Goal: Information Seeking & Learning: Learn about a topic

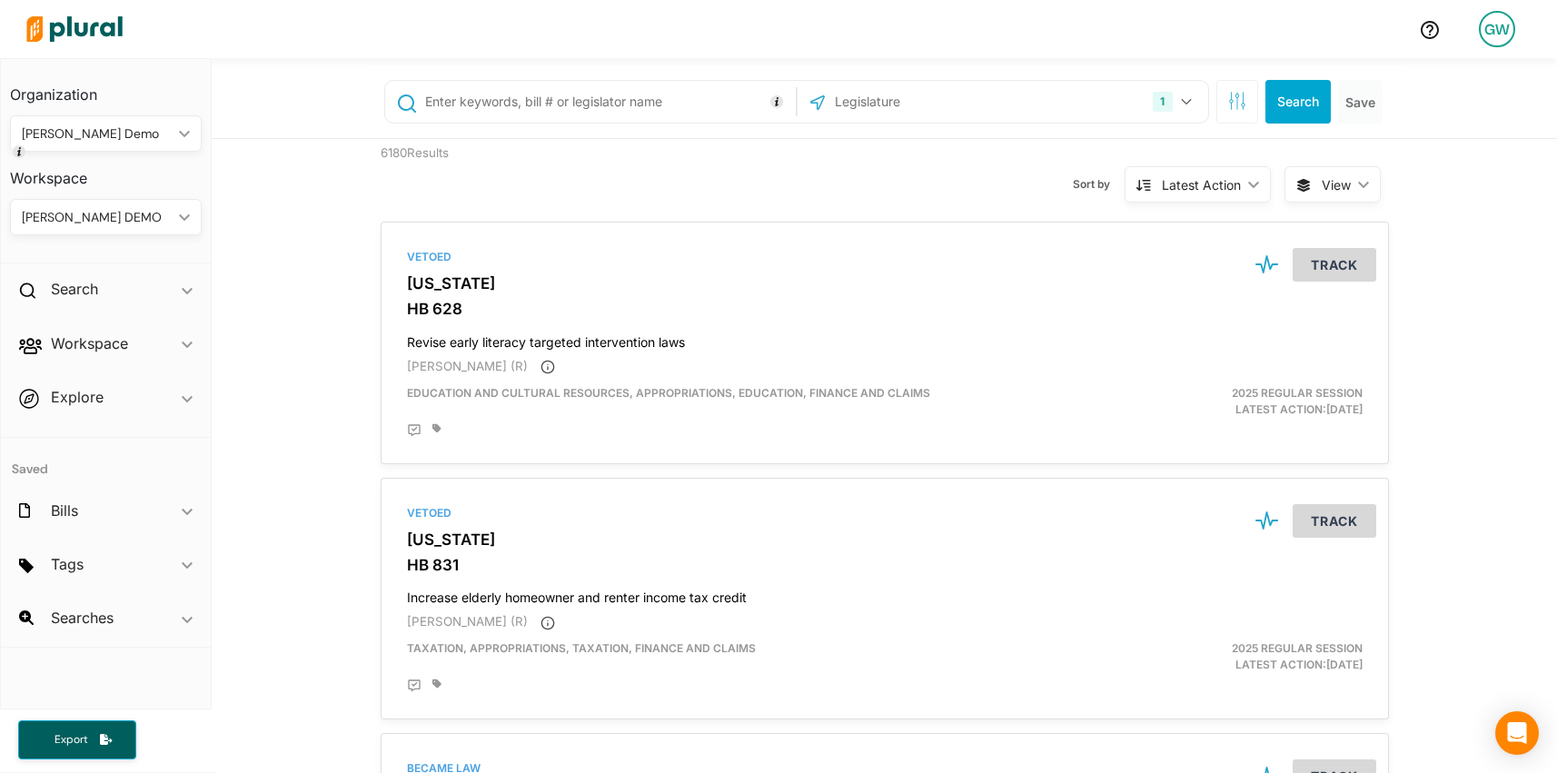
click at [102, 218] on div "[PERSON_NAME] DEMO" at bounding box center [97, 217] width 150 height 19
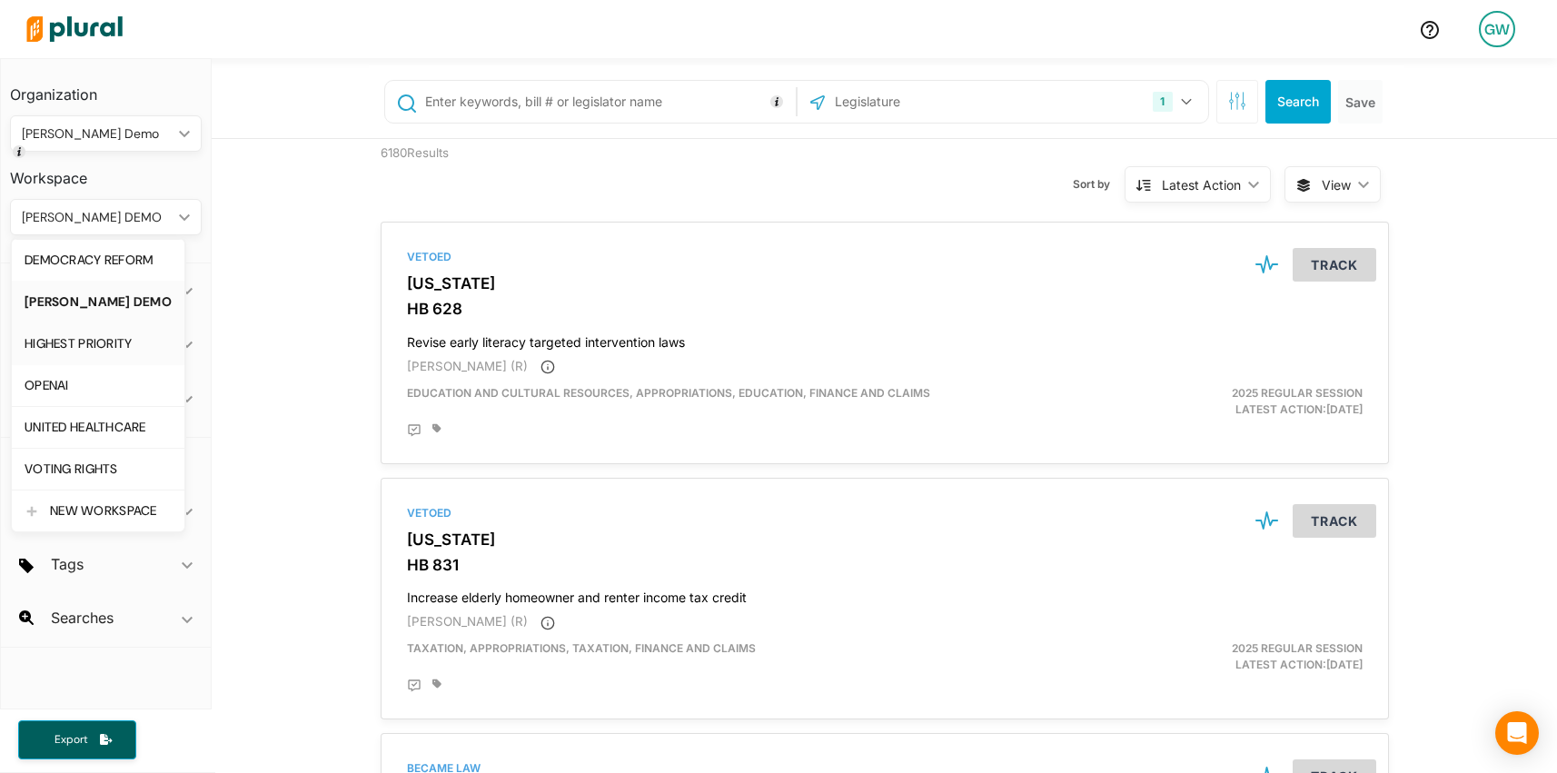
click at [92, 337] on div "HIGHEST PRIORITY" at bounding box center [98, 343] width 147 height 15
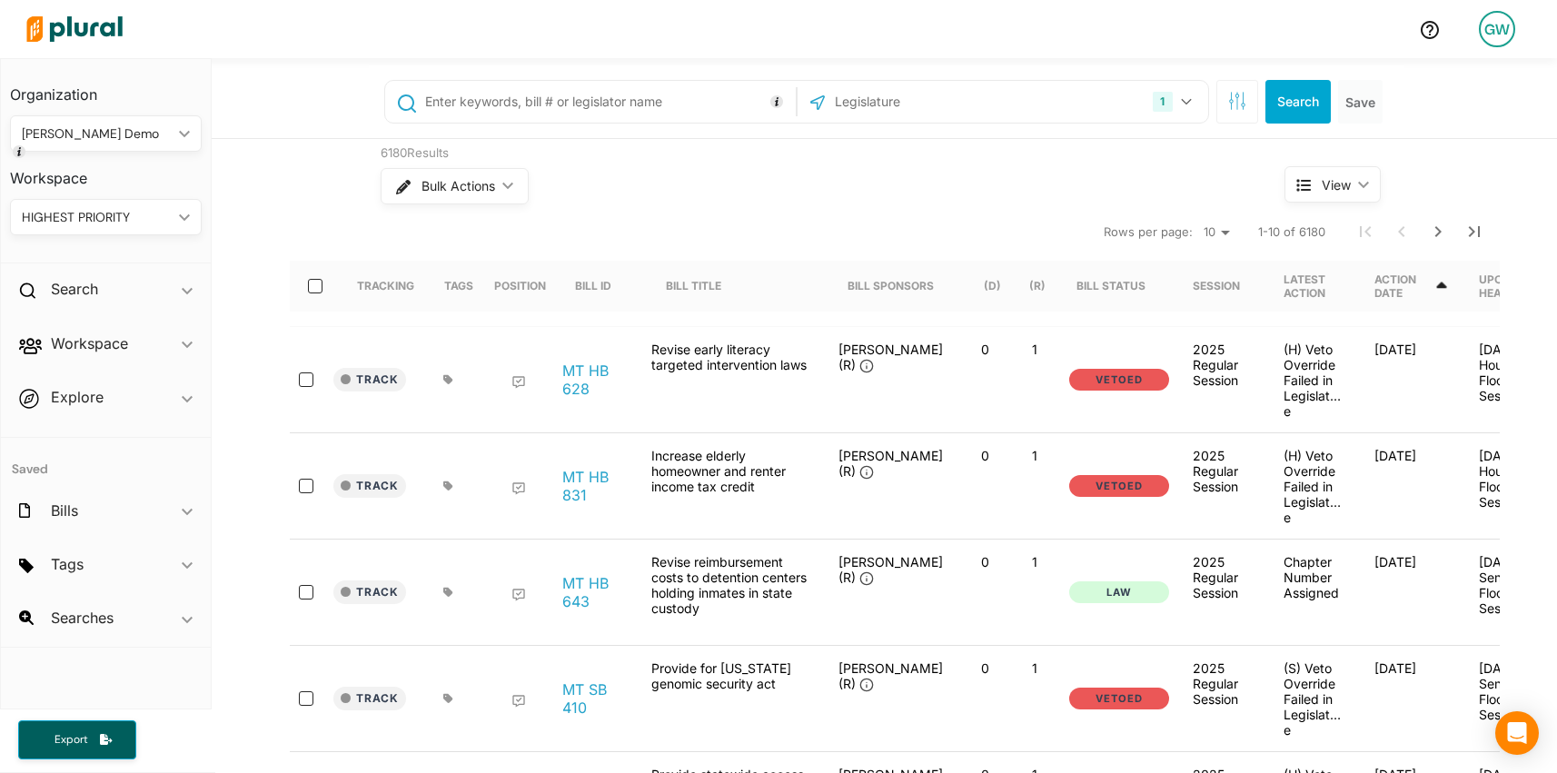
click at [900, 168] on div "Bulk Actions ic_keyboard_arrow_down" at bounding box center [799, 186] width 836 height 47
click at [650, 243] on nav "Rows per page: 10 20 50 1-10 of 6180" at bounding box center [895, 231] width 1210 height 51
click at [657, 214] on div "6180 Results Bulk Actions ic_keyboard_arrow_down" at bounding box center [798, 177] width 863 height 76
click at [1482, 32] on div "GW" at bounding box center [1497, 29] width 36 height 36
click at [1472, 87] on link "Account Settings" at bounding box center [1448, 80] width 159 height 45
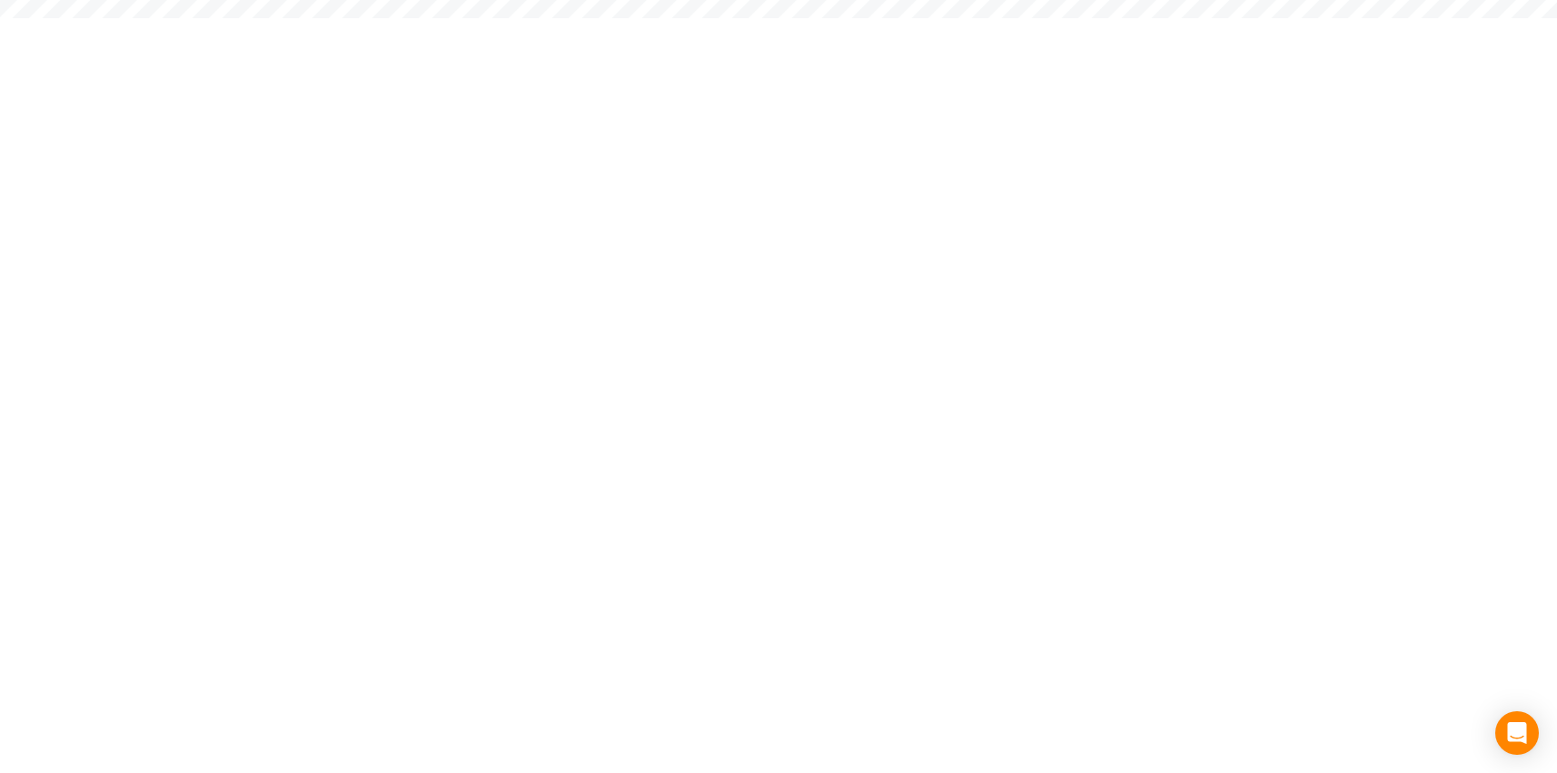
select select "NY"
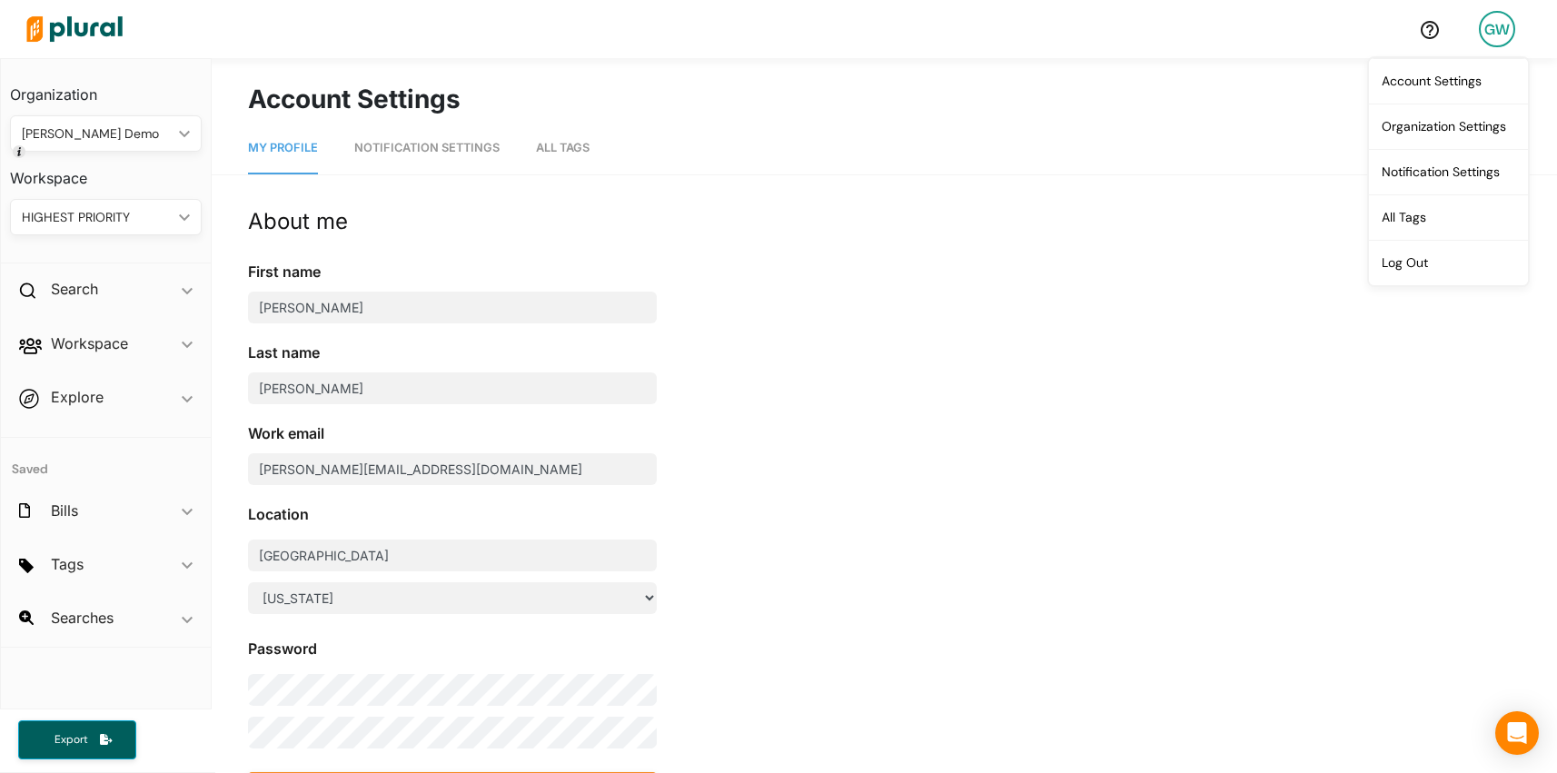
click at [127, 223] on div "HIGHEST PRIORITY" at bounding box center [97, 217] width 150 height 19
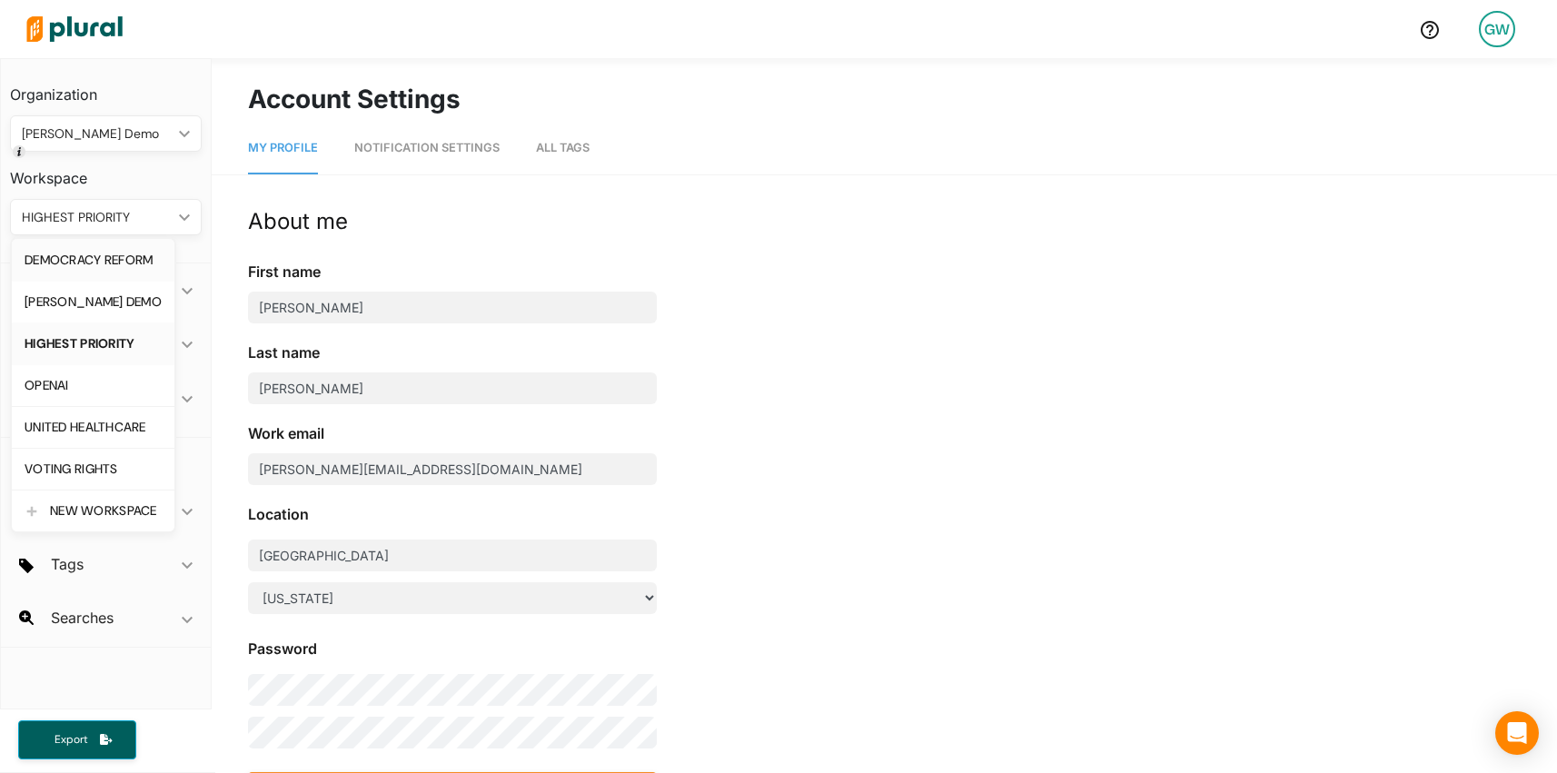
click at [130, 268] on link "DEMOCRACY REFORM" at bounding box center [93, 260] width 163 height 42
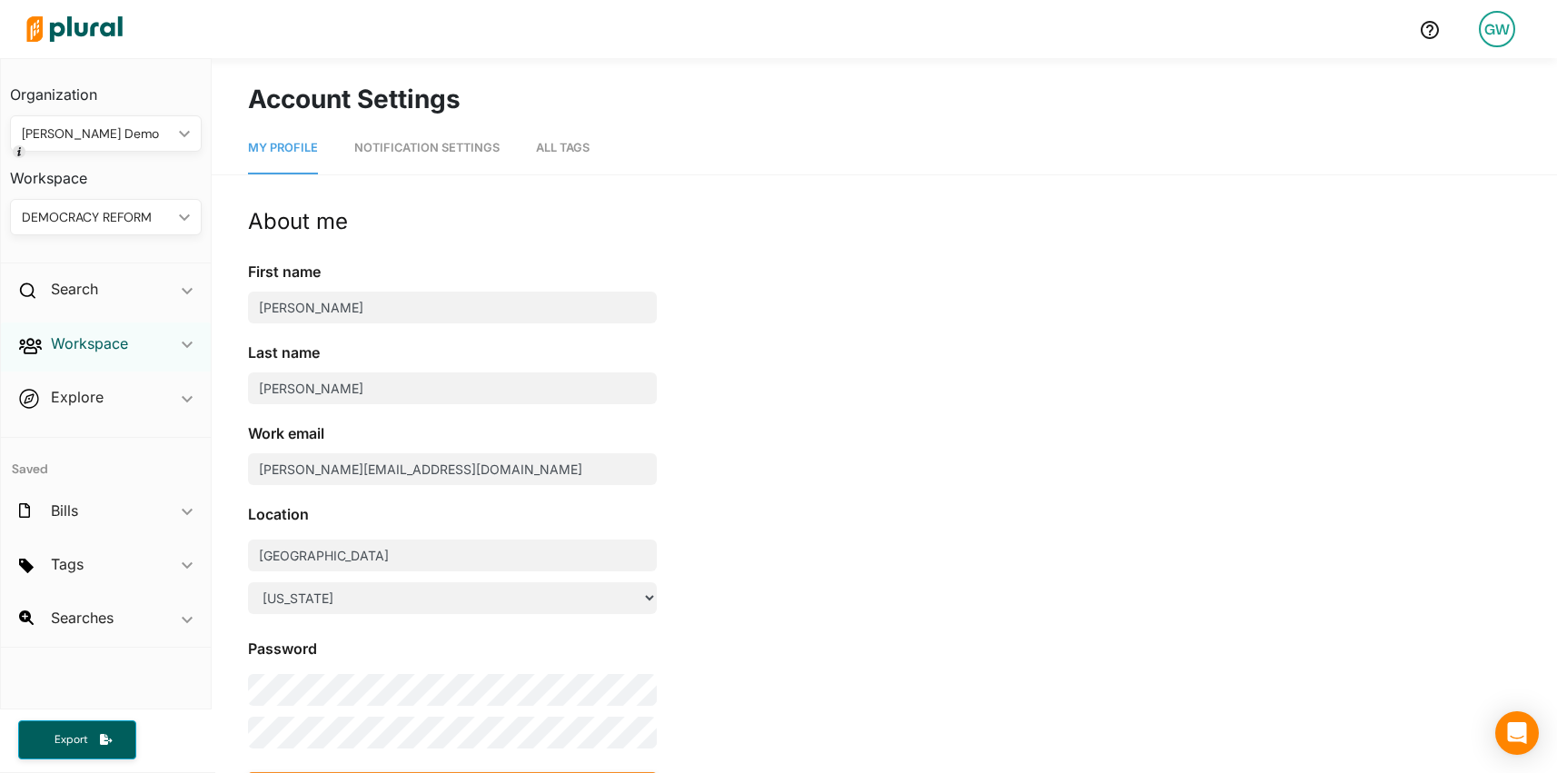
click at [120, 348] on h2 "Workspace" at bounding box center [89, 343] width 77 height 20
click at [97, 384] on h4 "Members" at bounding box center [110, 384] width 164 height 17
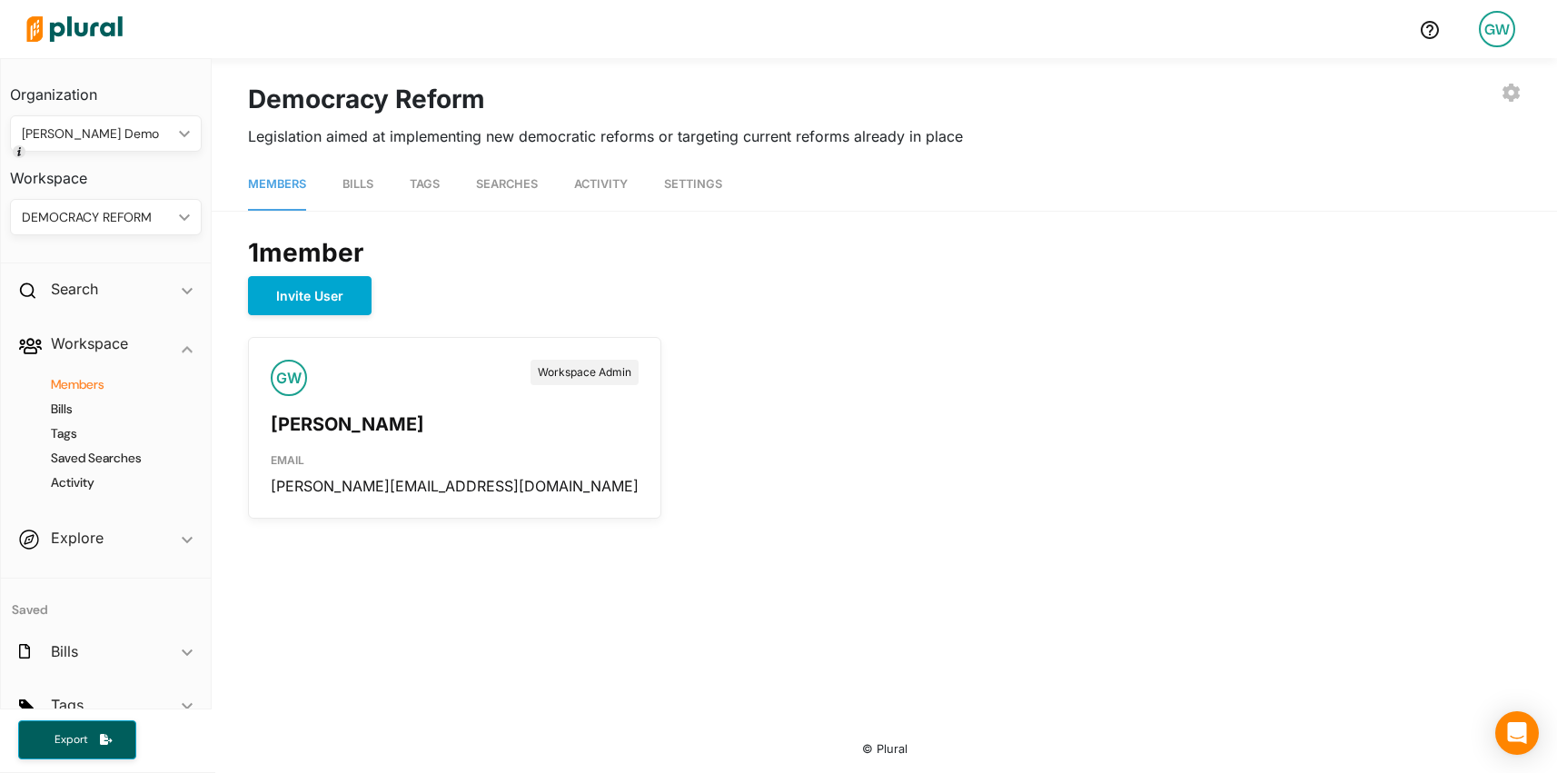
click at [366, 184] on span "Bills" at bounding box center [358, 184] width 31 height 14
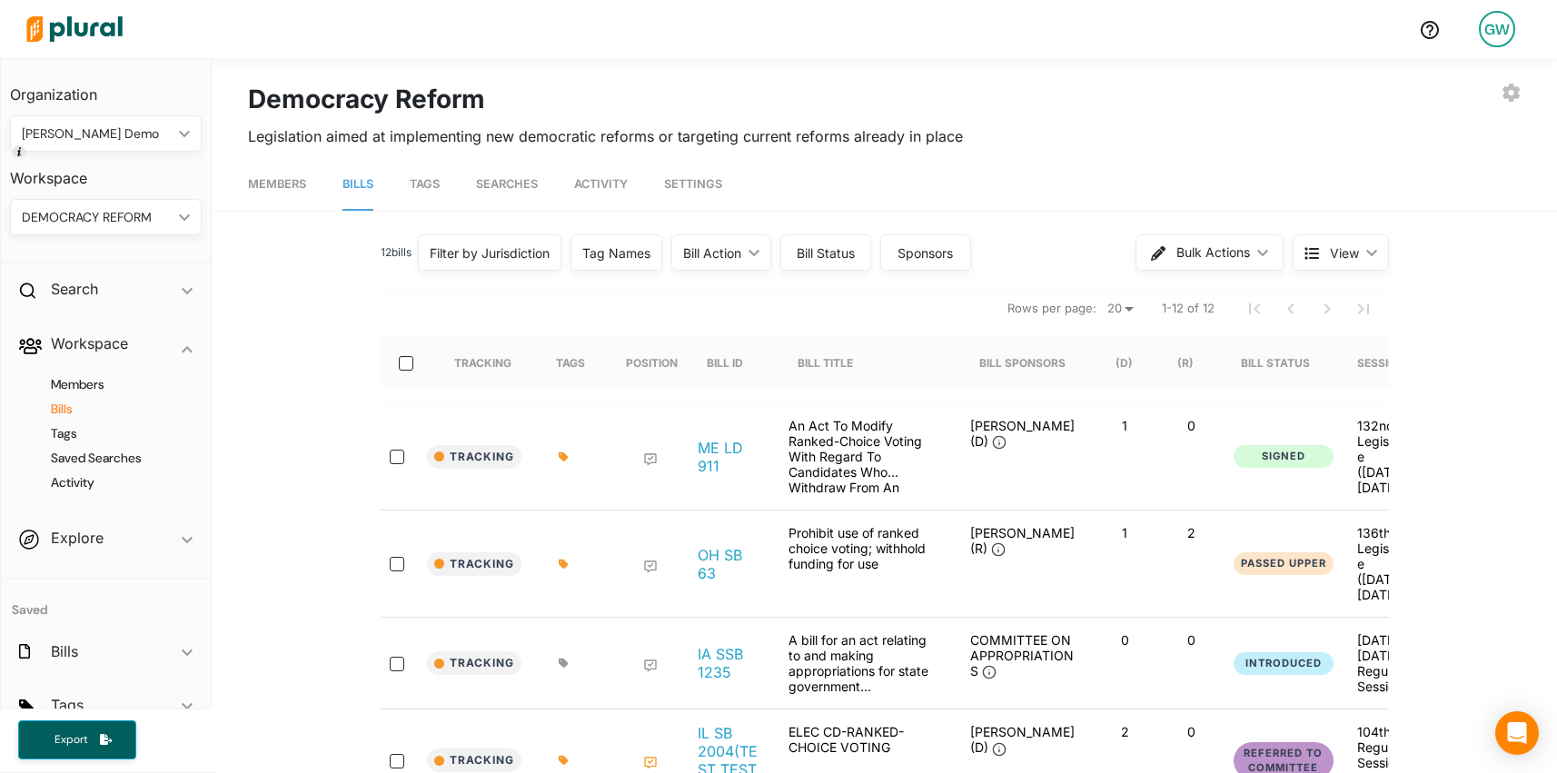
click at [1490, 27] on div "GW" at bounding box center [1497, 29] width 36 height 36
click at [1472, 77] on link "Account Settings" at bounding box center [1448, 80] width 159 height 45
select select "NY"
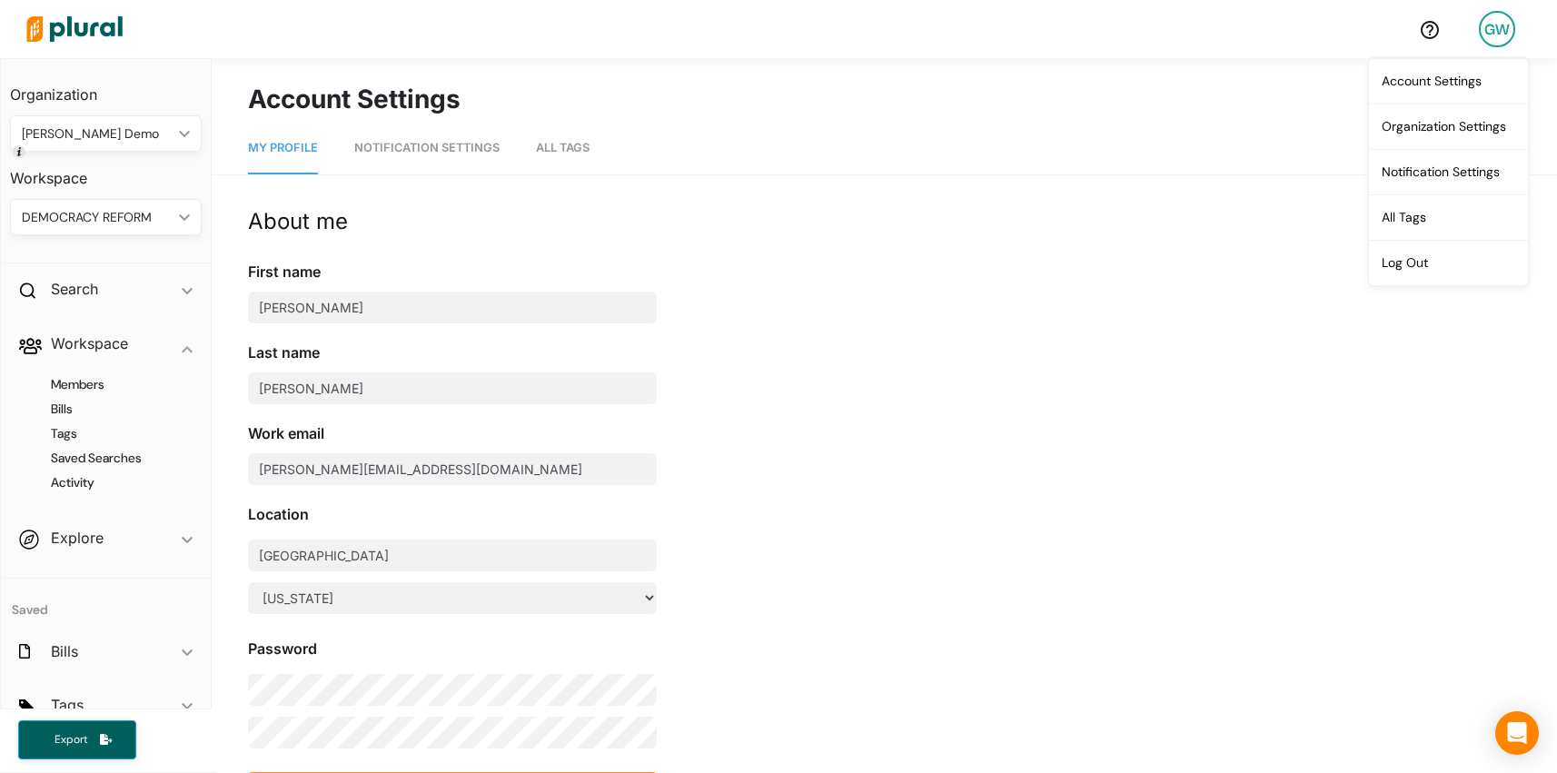
click at [419, 147] on span "Notification Settings" at bounding box center [426, 148] width 145 height 14
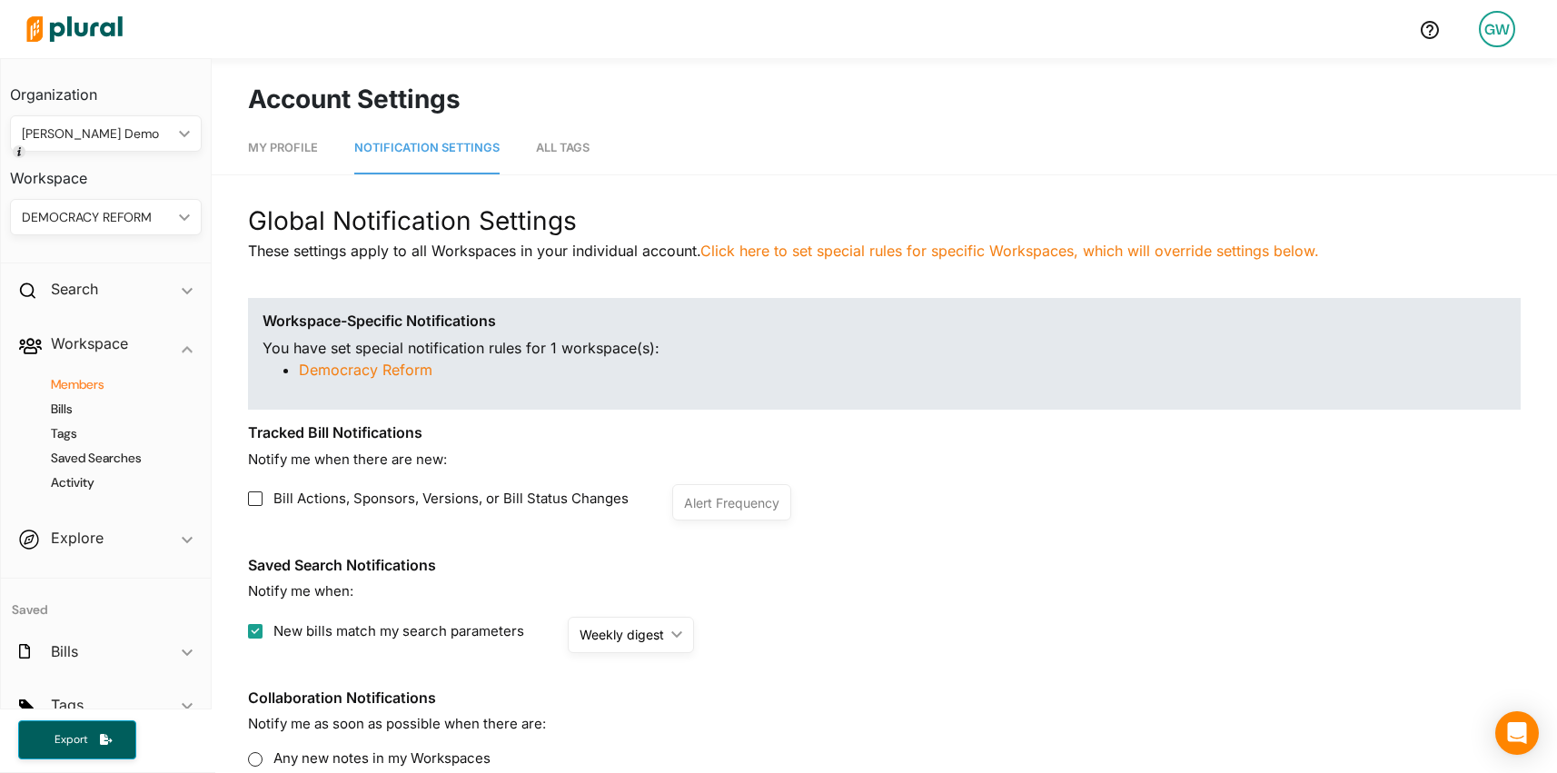
click at [69, 392] on h4 "Members" at bounding box center [110, 384] width 164 height 17
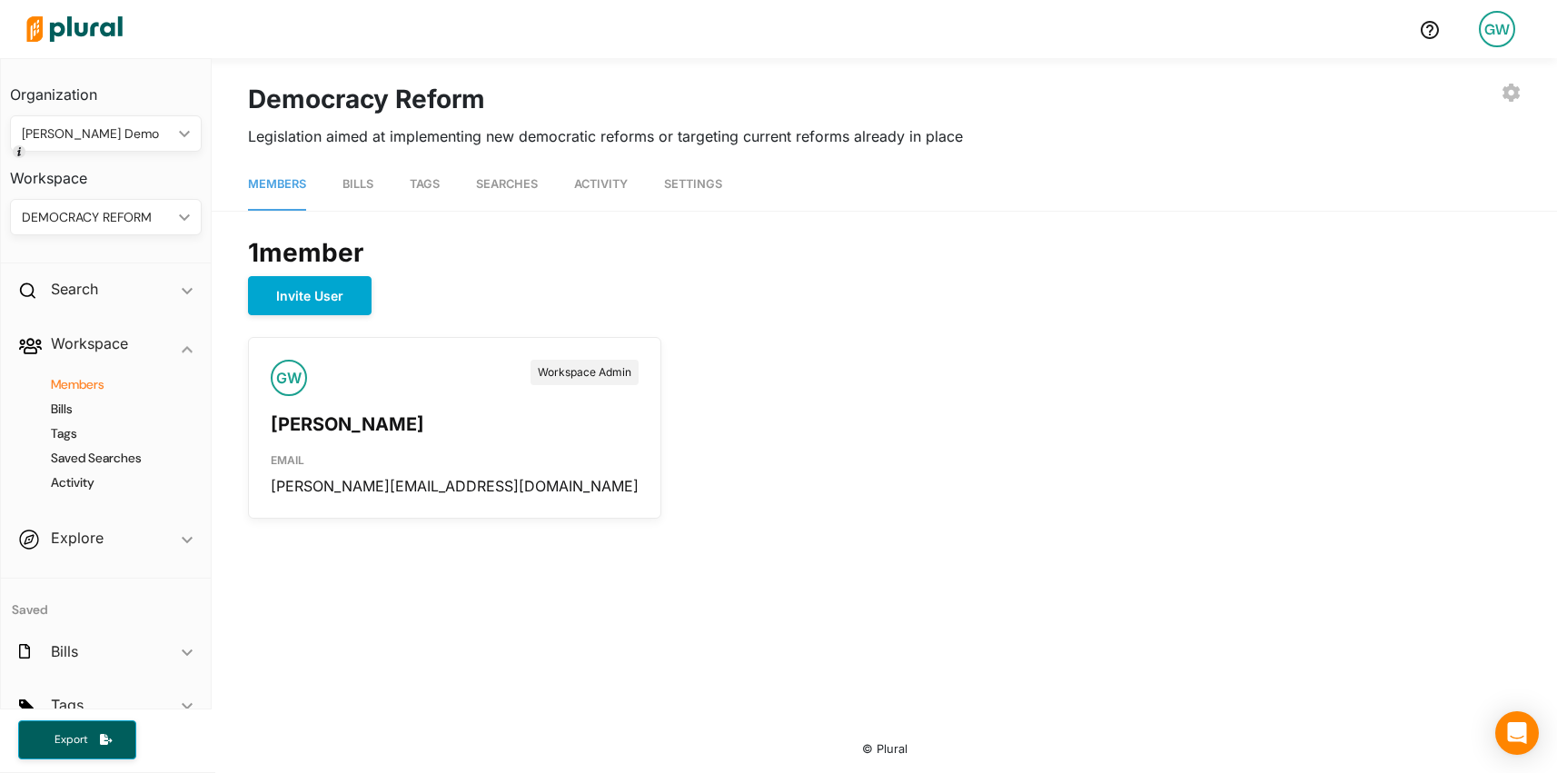
click at [710, 193] on link "Settings" at bounding box center [693, 185] width 58 height 52
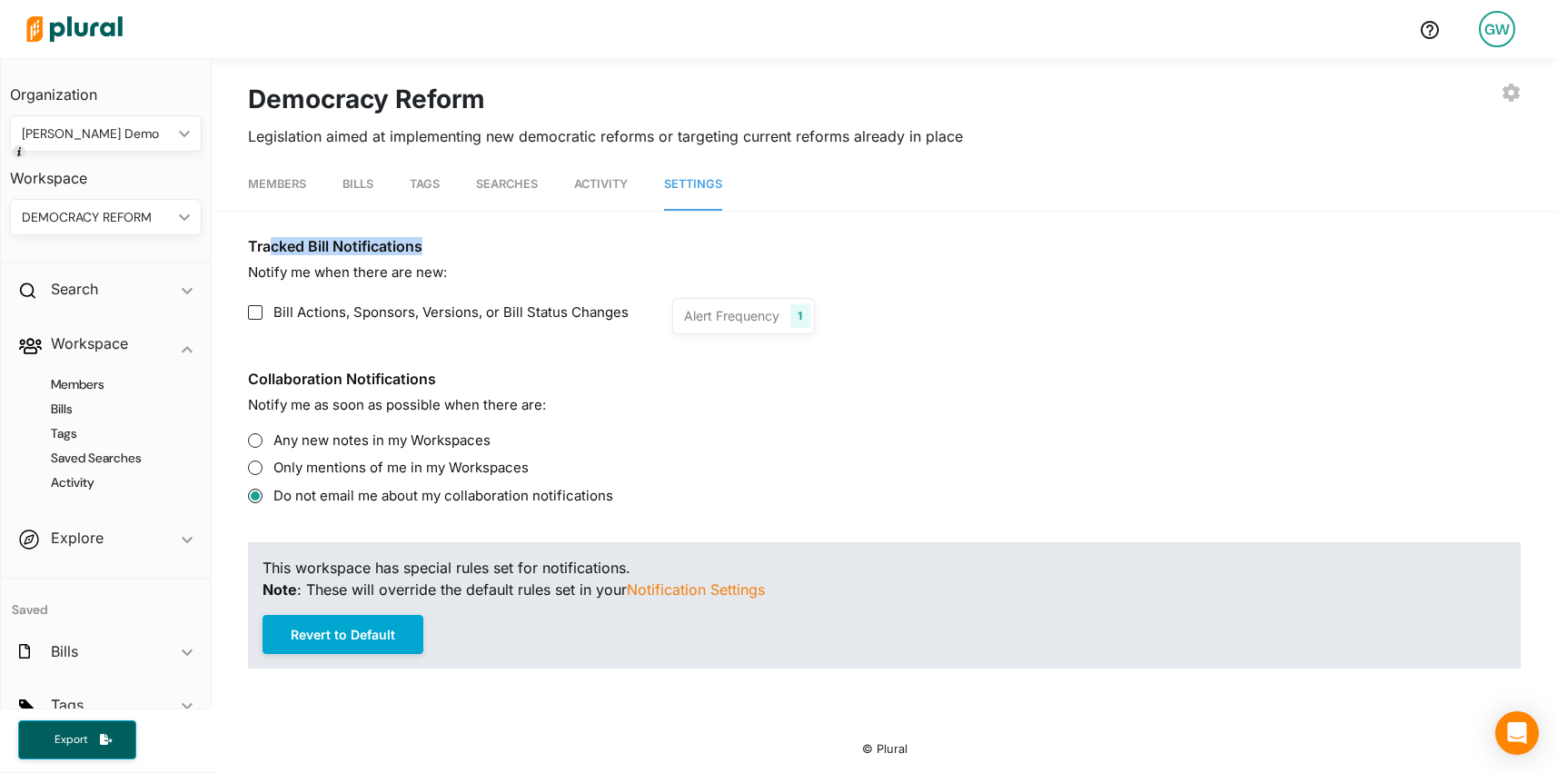
drag, startPoint x: 274, startPoint y: 248, endPoint x: 474, endPoint y: 251, distance: 199.9
click at [474, 251] on h3 "Tracked Bill Notifications" at bounding box center [884, 246] width 1273 height 17
click at [707, 321] on div "Alert Frequency" at bounding box center [731, 315] width 95 height 19
click at [728, 307] on div "Alert Frequency" at bounding box center [731, 315] width 95 height 19
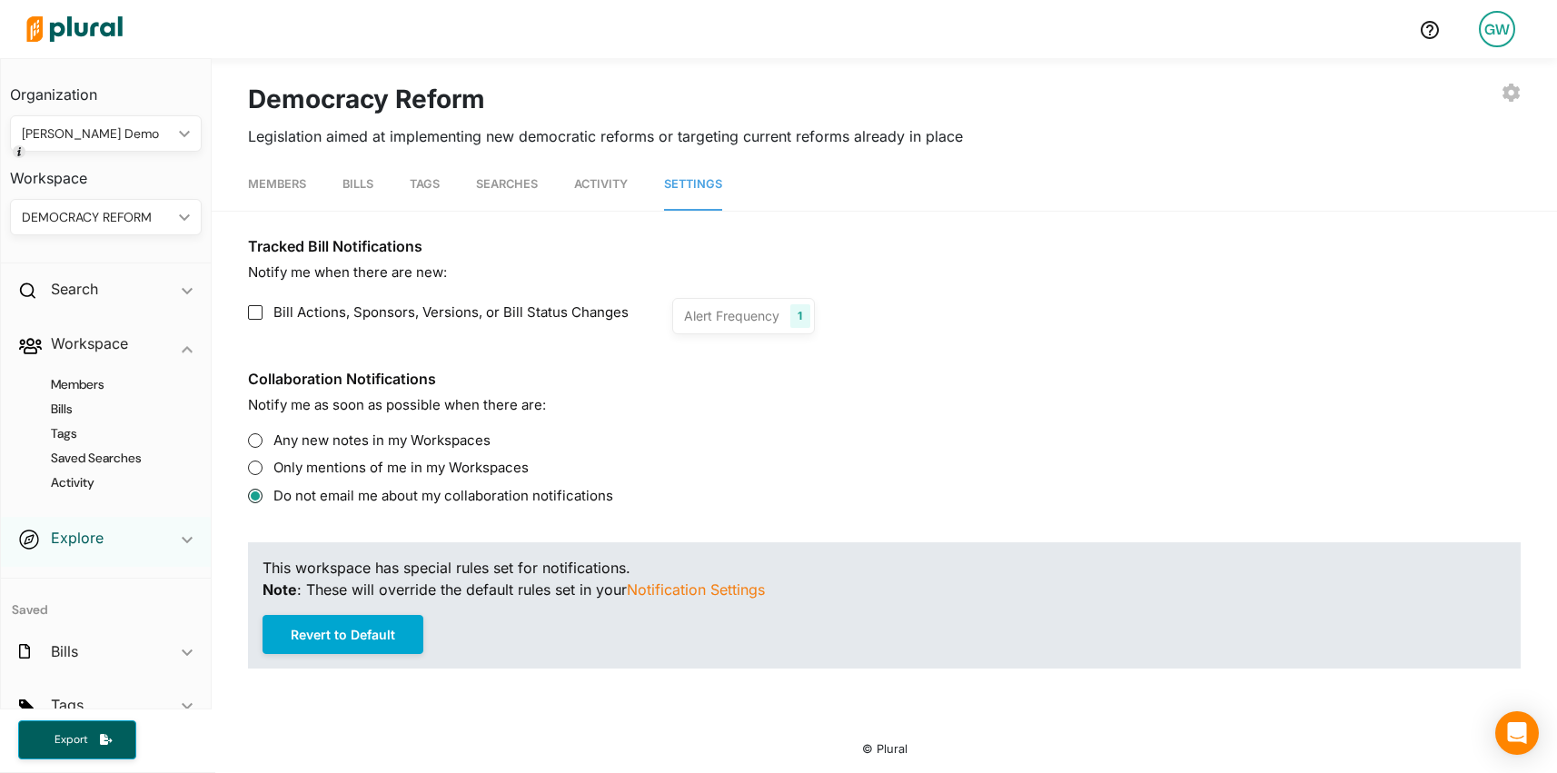
click at [87, 532] on h2 "Explore" at bounding box center [77, 538] width 53 height 20
click at [86, 436] on h4 "Overview" at bounding box center [110, 439] width 164 height 17
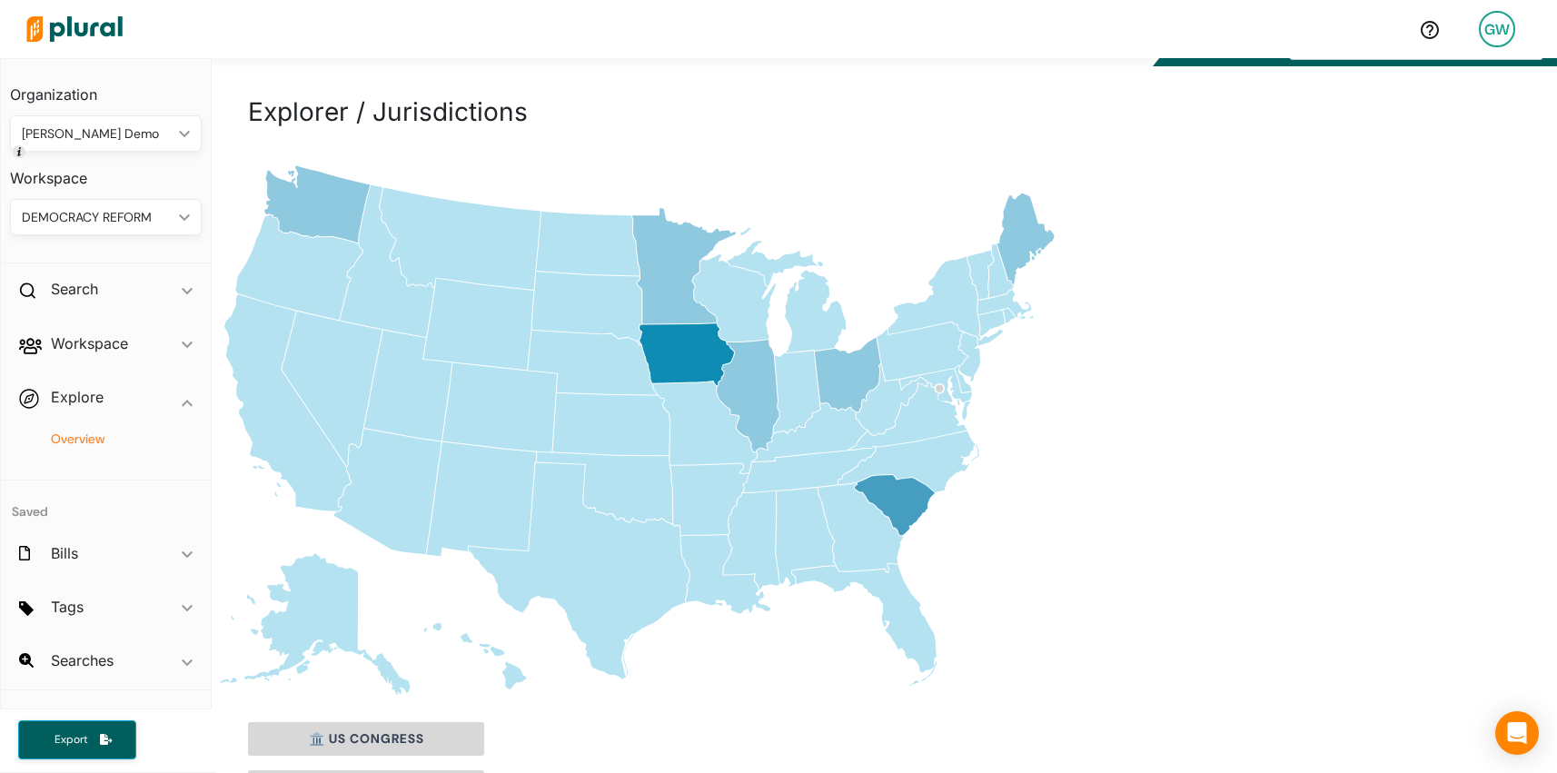
scroll to position [54, 0]
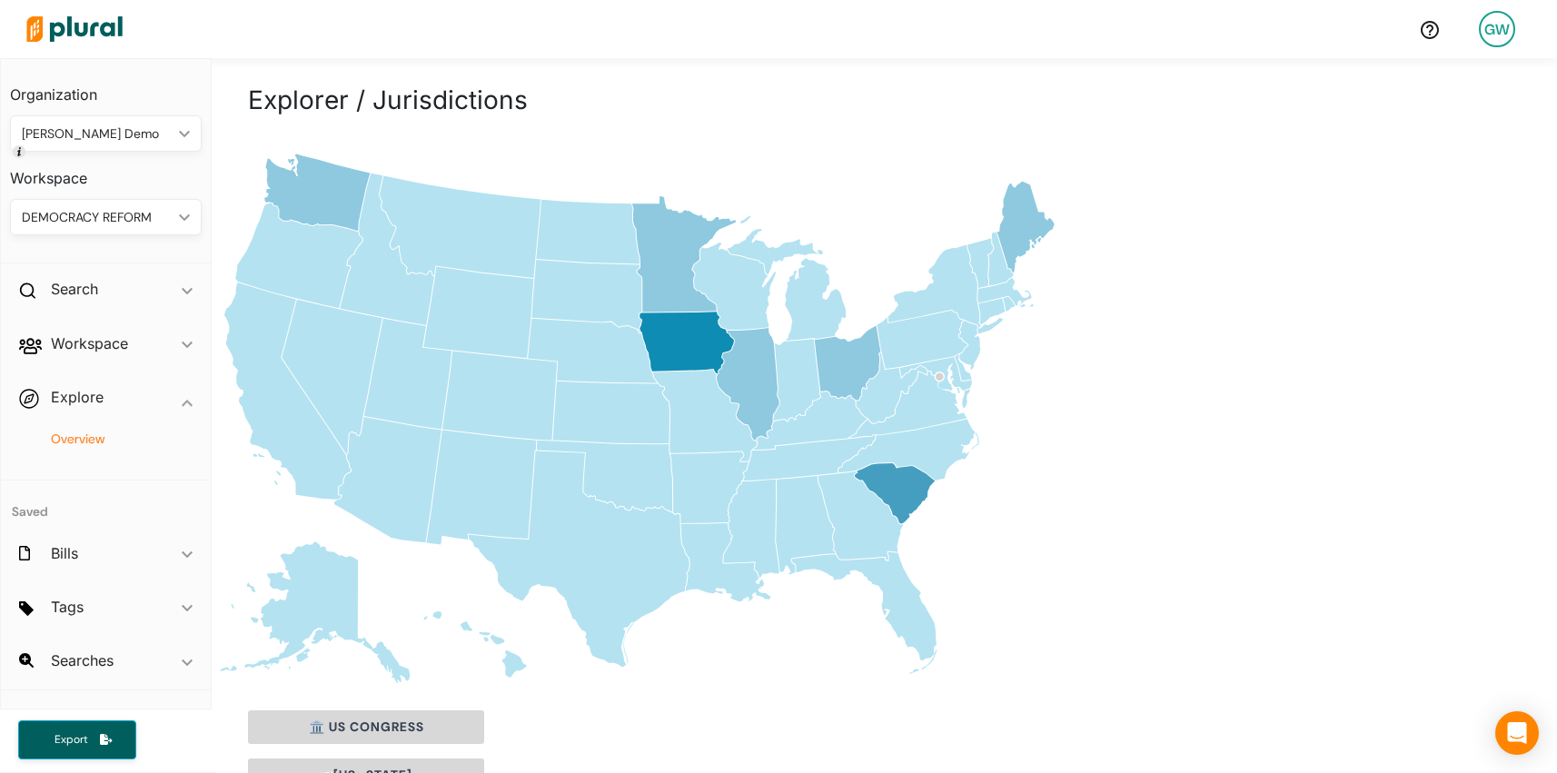
click at [710, 346] on icon "[US_STATE]" at bounding box center [688, 343] width 94 height 62
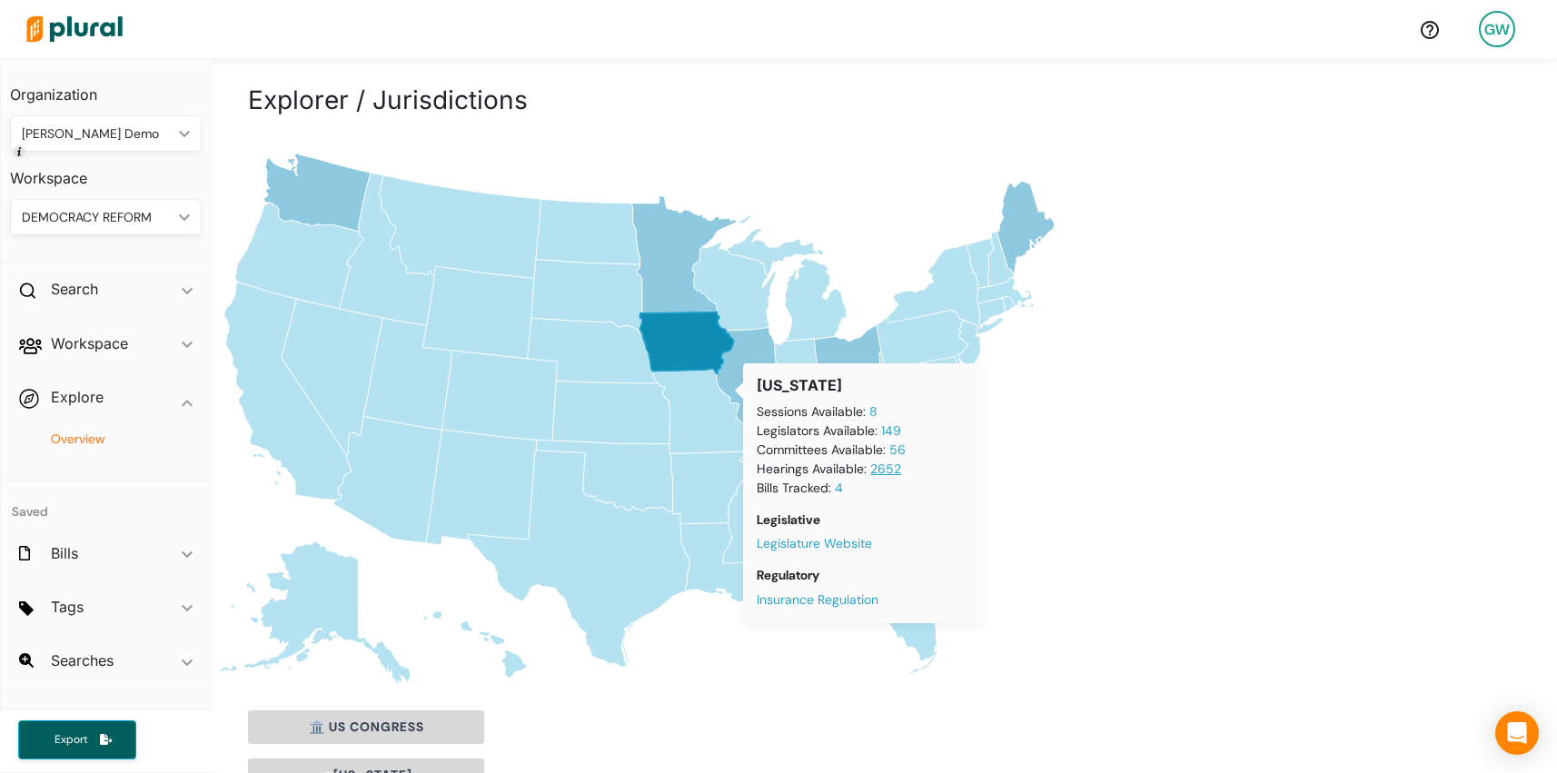
click at [889, 471] on link "2652" at bounding box center [885, 469] width 31 height 16
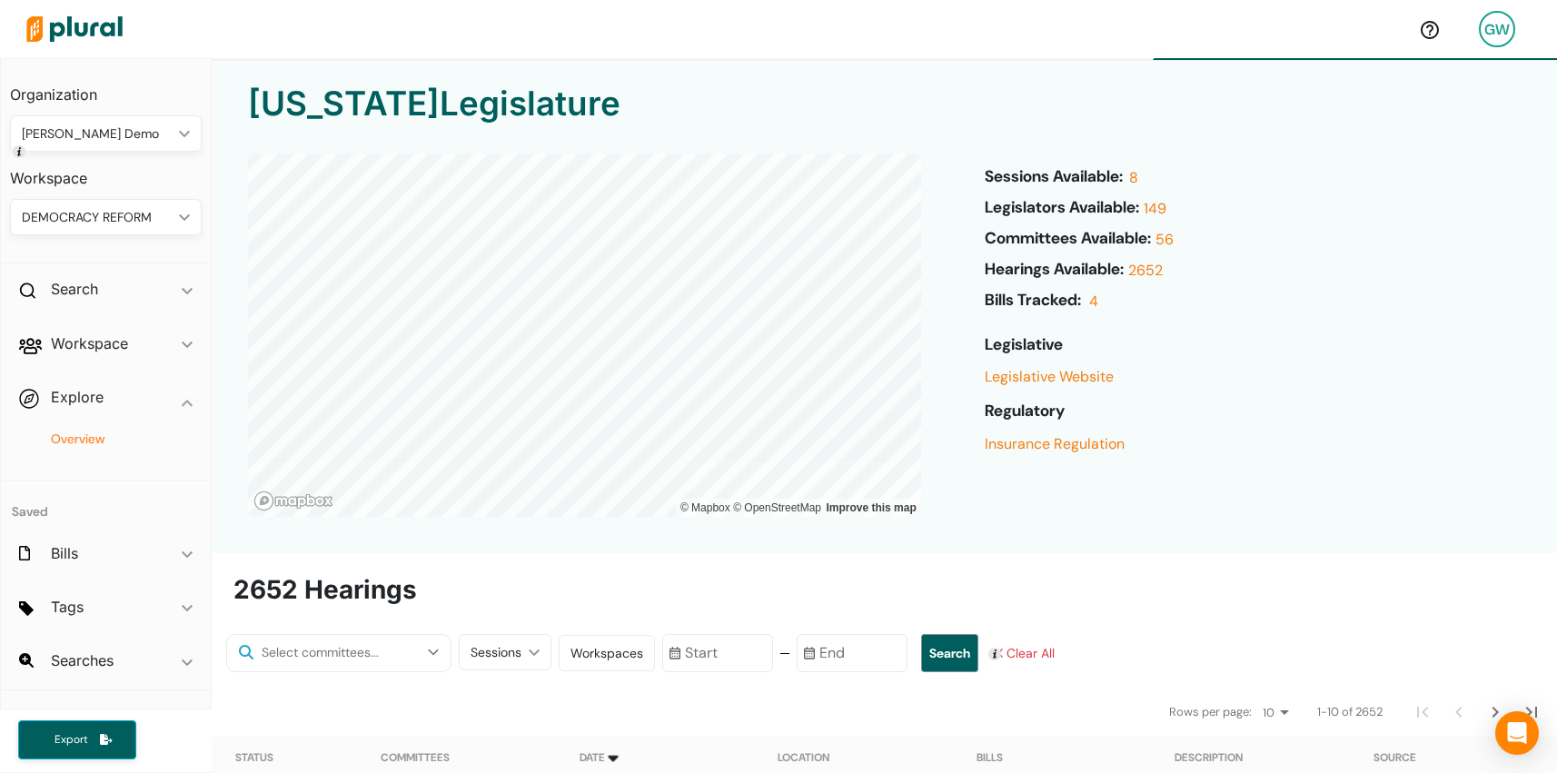
scroll to position [19, 0]
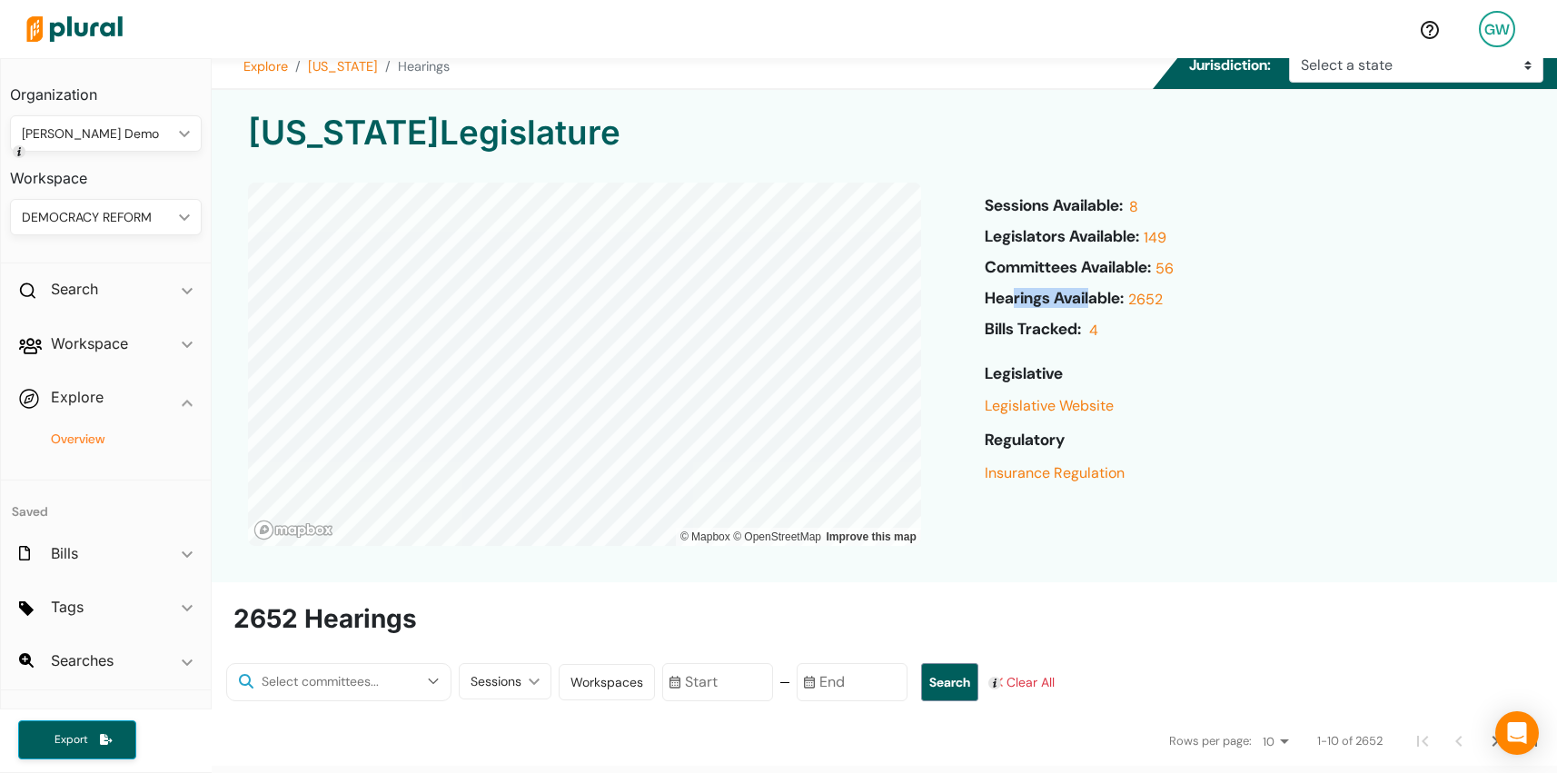
drag, startPoint x: 1016, startPoint y: 288, endPoint x: 1097, endPoint y: 289, distance: 80.9
click at [1097, 289] on h6 "Hearings Available:" at bounding box center [1055, 301] width 140 height 24
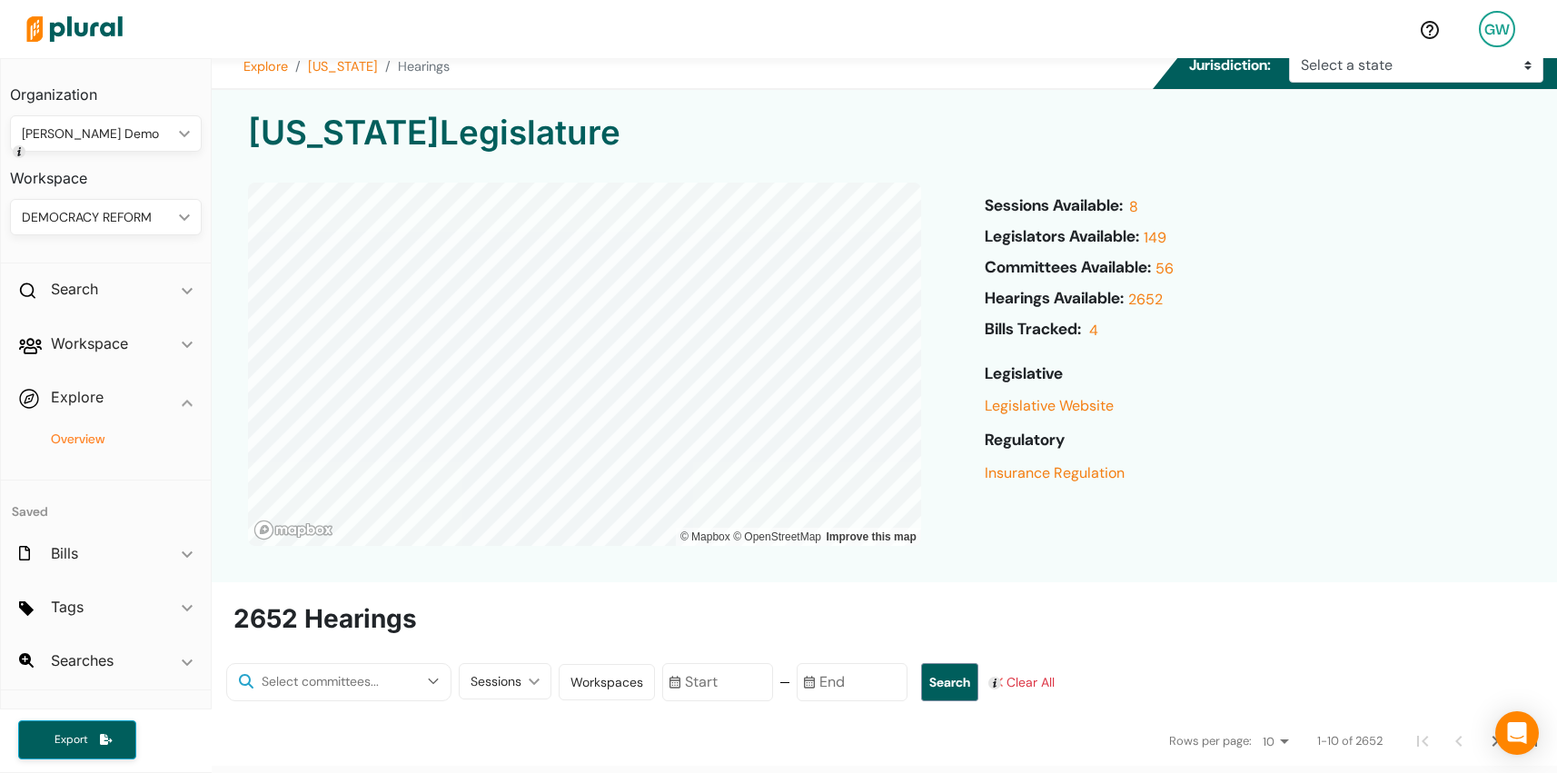
click at [1043, 289] on h6 "Hearings Available:" at bounding box center [1055, 301] width 140 height 24
drag, startPoint x: 1043, startPoint y: 289, endPoint x: 1075, endPoint y: 289, distance: 31.8
click at [1075, 289] on h6 "Hearings Available:" at bounding box center [1055, 301] width 140 height 24
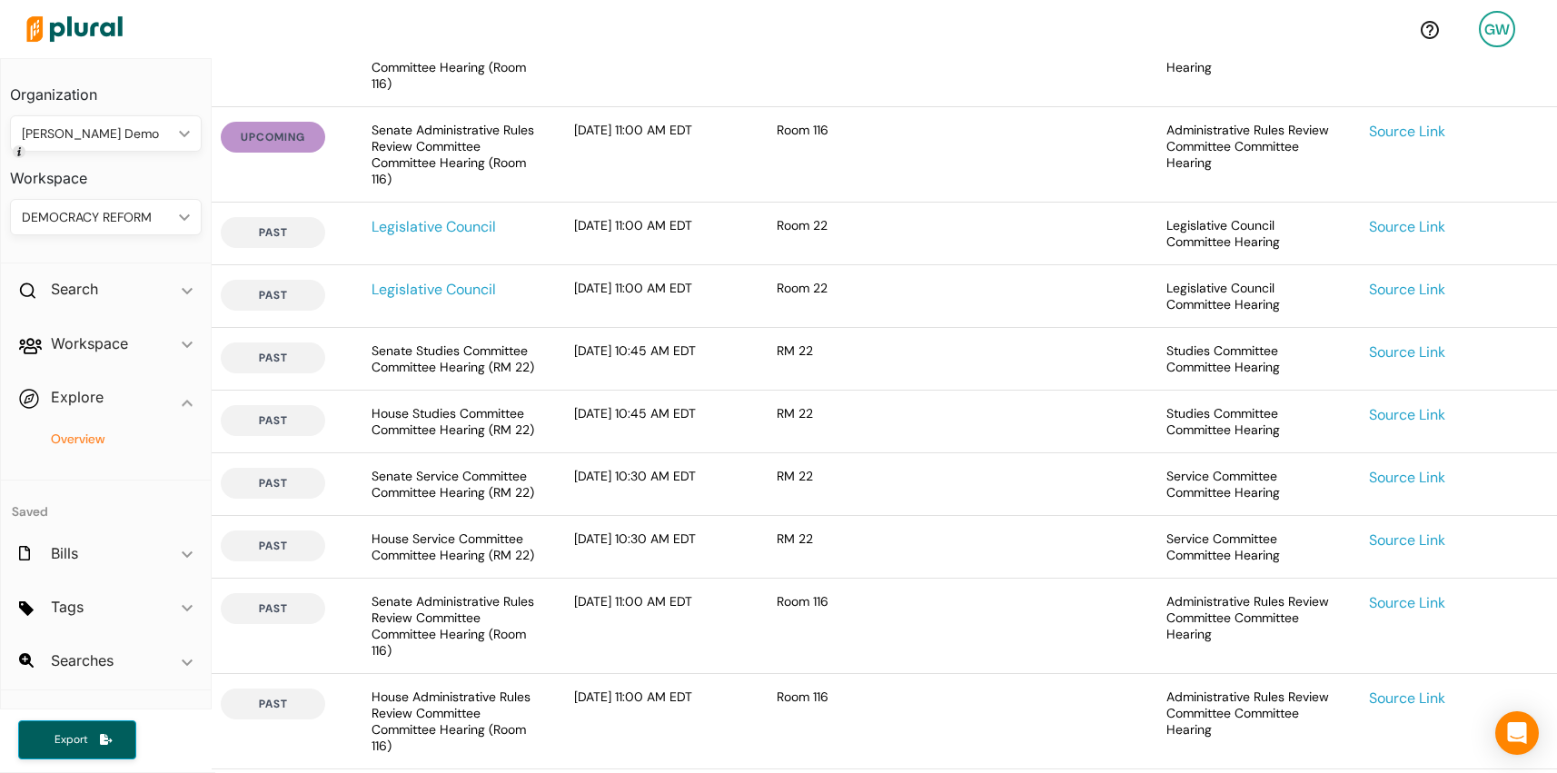
scroll to position [578, 0]
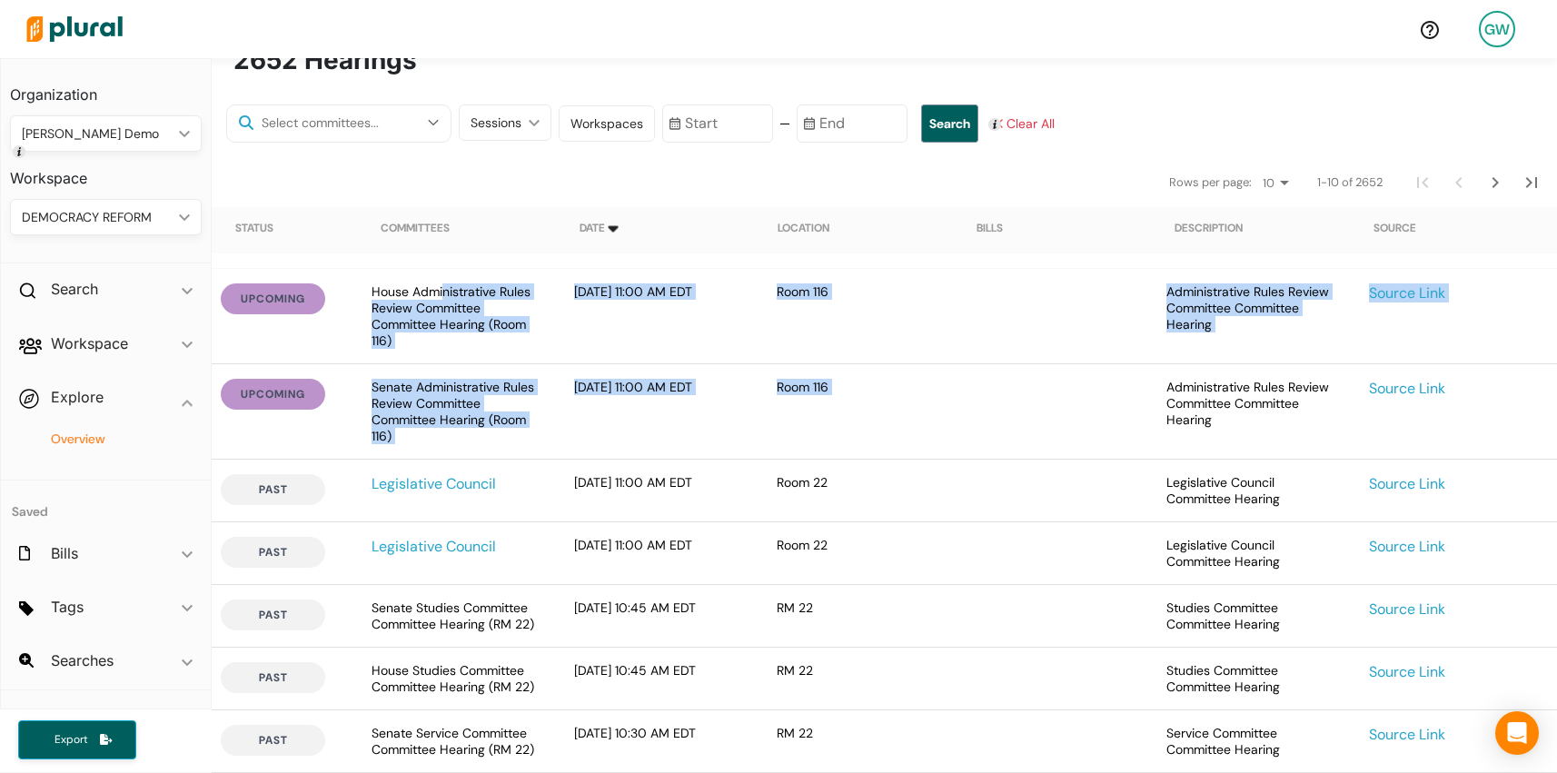
drag, startPoint x: 443, startPoint y: 292, endPoint x: 1104, endPoint y: 373, distance: 665.5
click at [1104, 373] on div "upcoming House Administrative Rules Review Committee Committee Hearing (Room 11…" at bounding box center [885, 648] width 1346 height 758
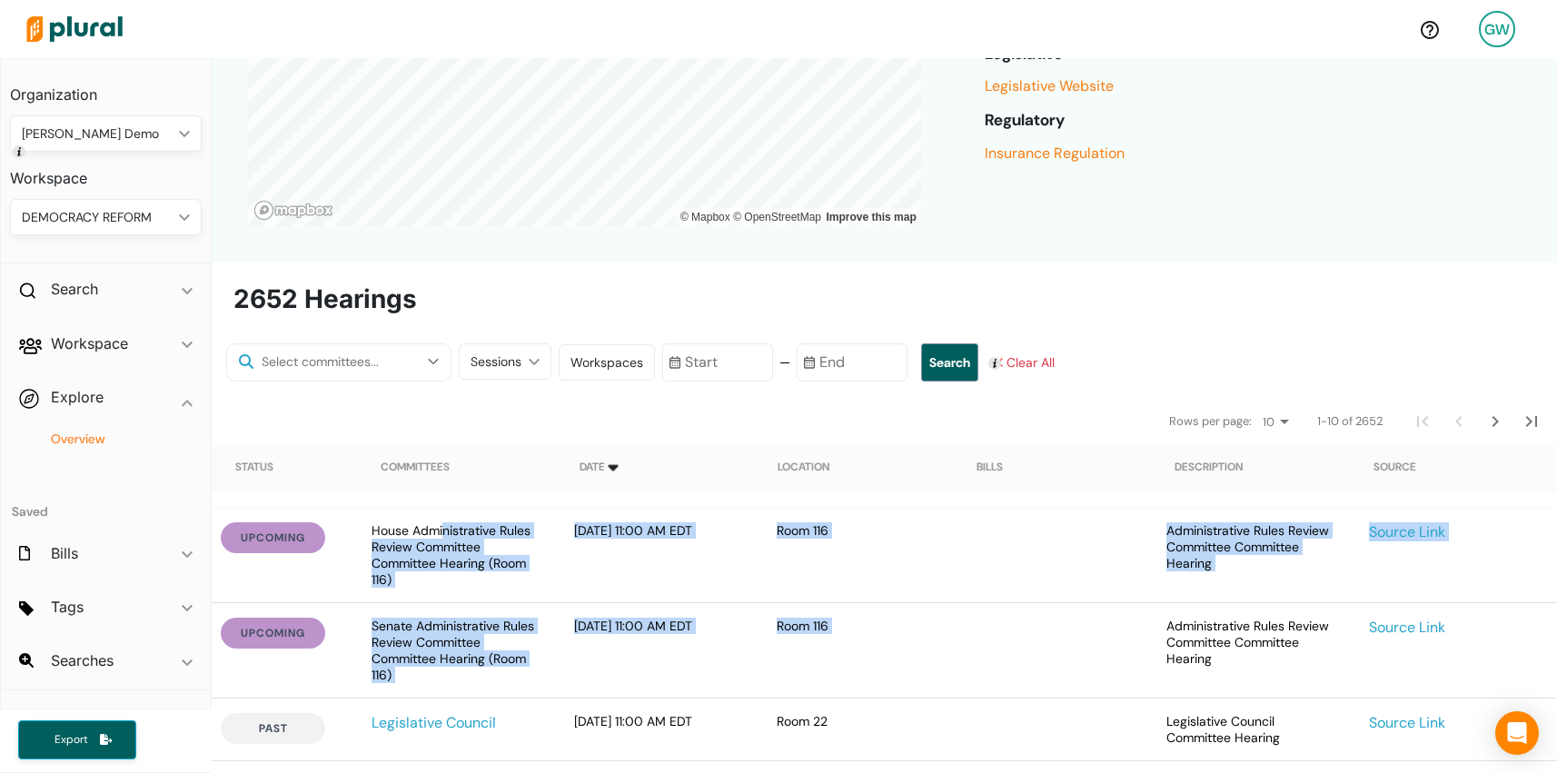
scroll to position [332, 0]
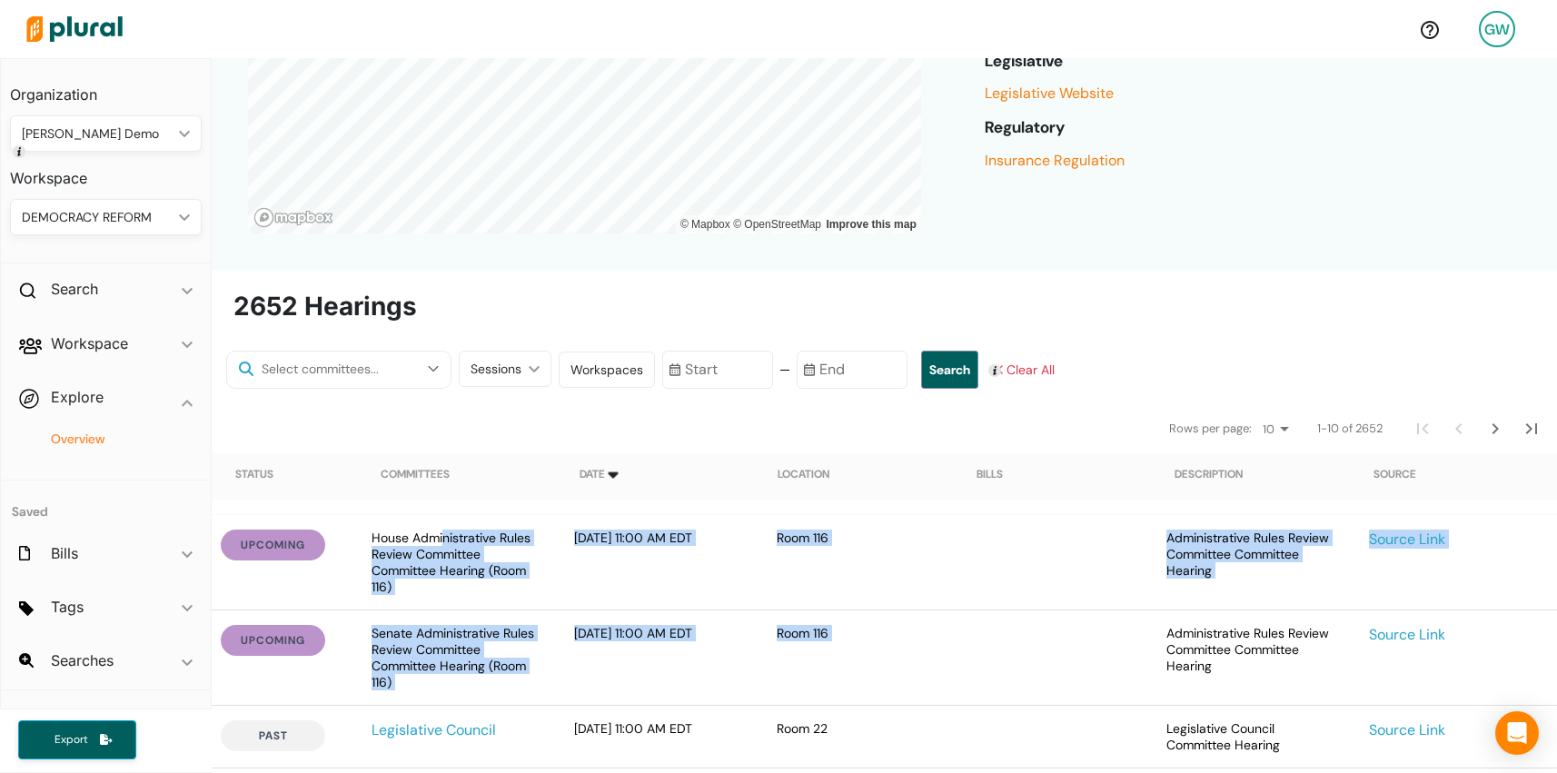
click at [521, 372] on icon "ic_keyboard_arrow_down" at bounding box center [530, 369] width 18 height 8
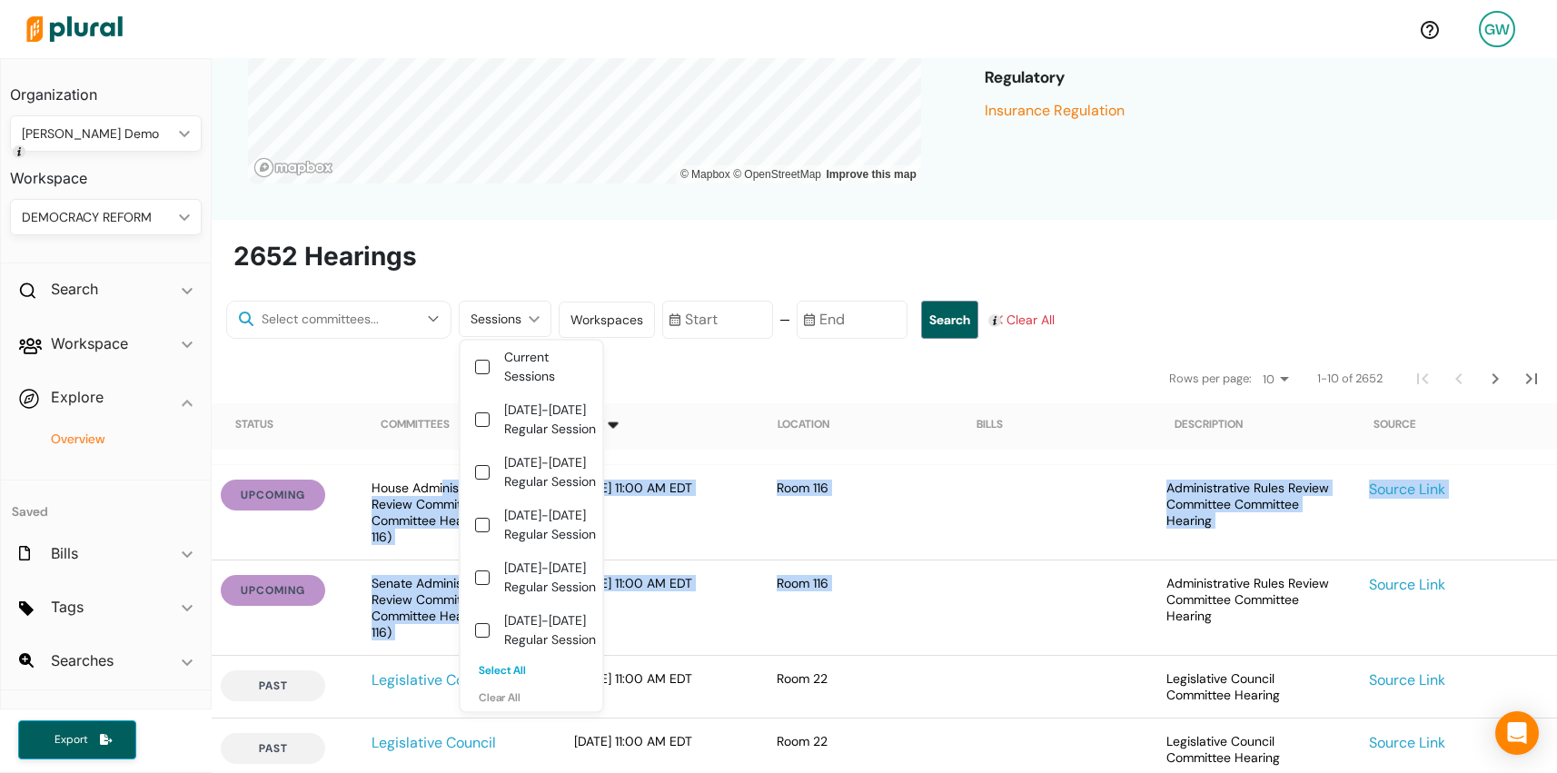
scroll to position [360, 0]
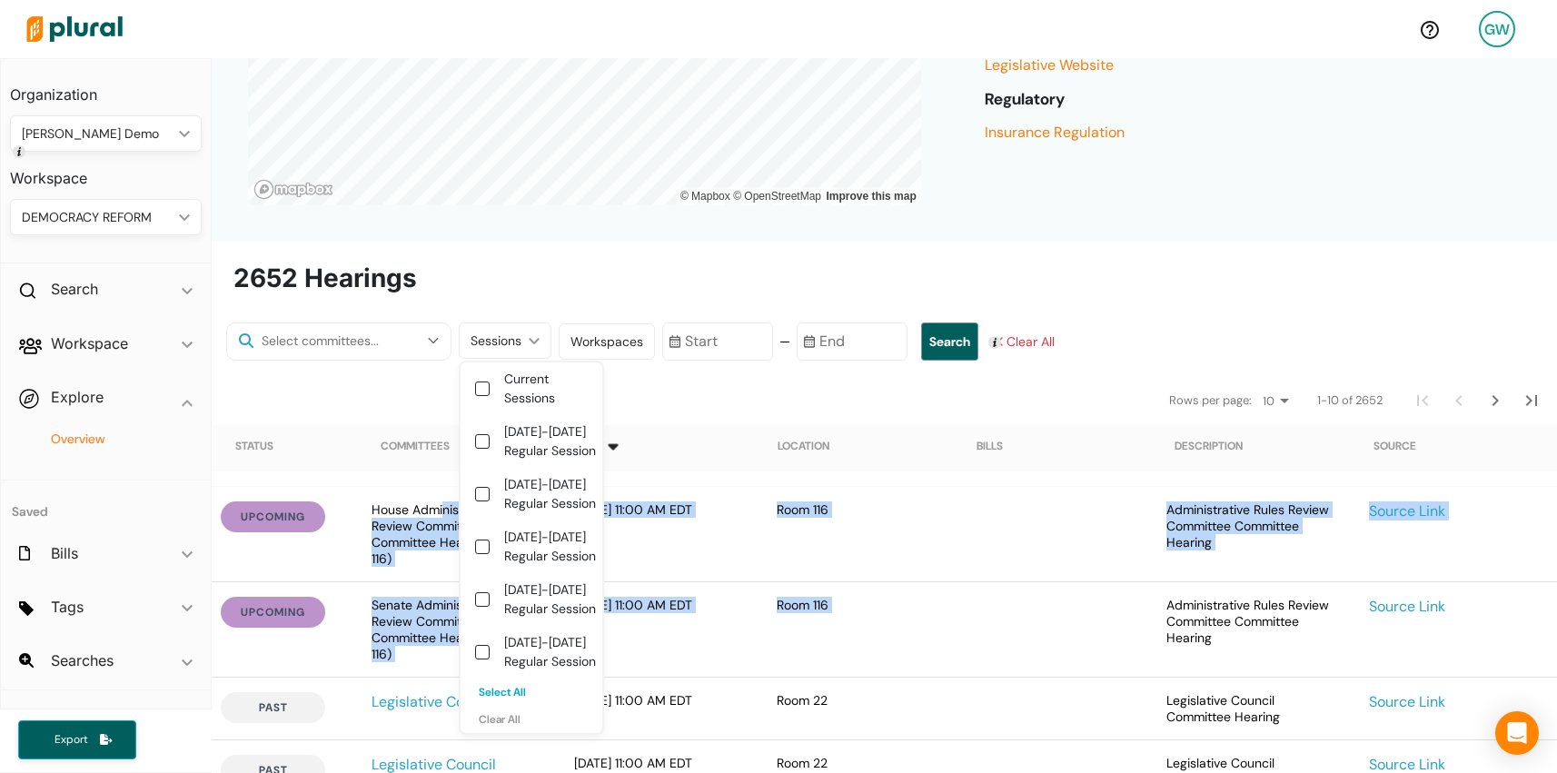
click at [599, 339] on div "Workspaces" at bounding box center [607, 342] width 73 height 19
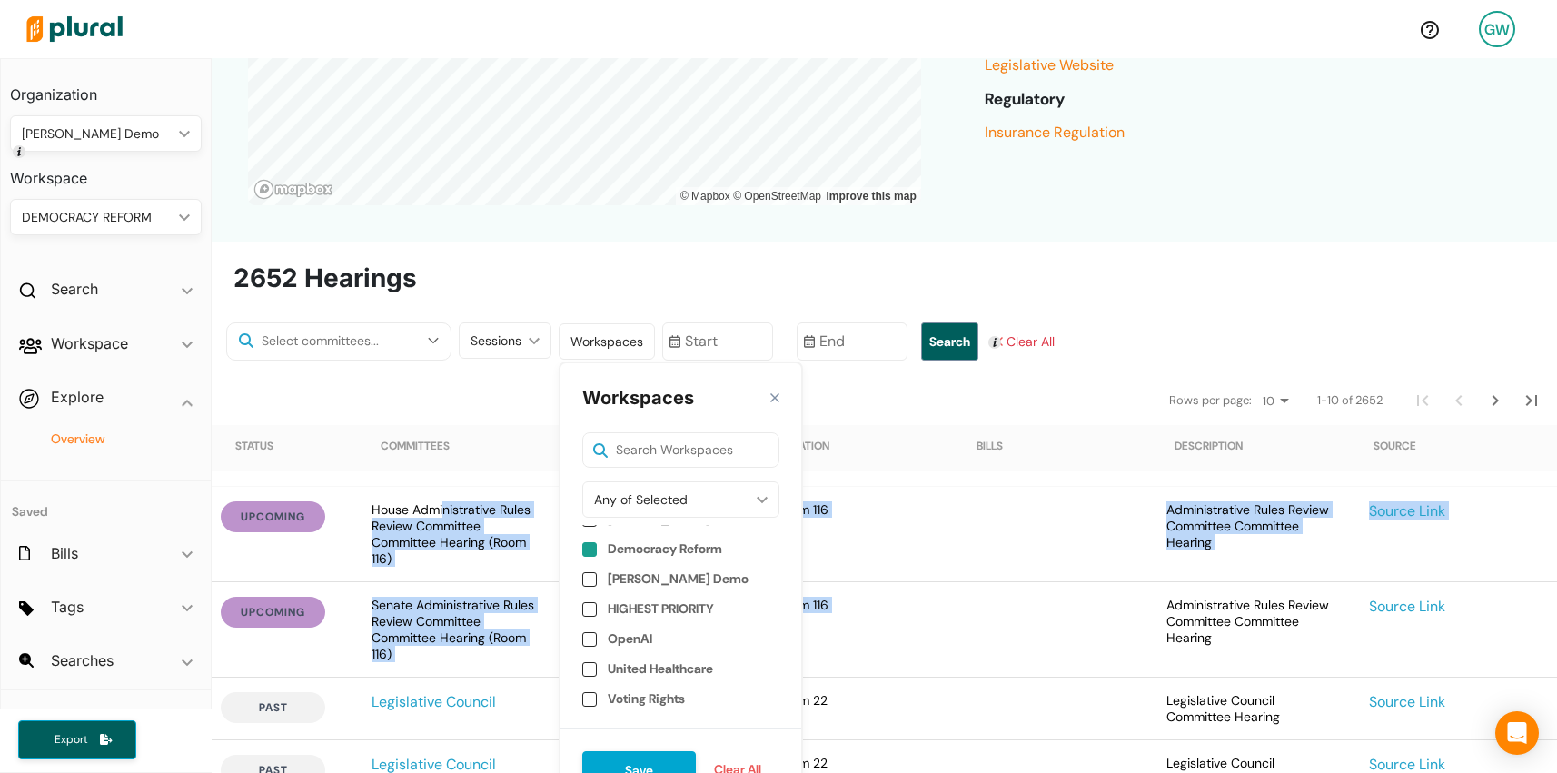
scroll to position [0, 0]
click at [582, 555] on input "checkbox" at bounding box center [589, 555] width 15 height 15
checkbox input "true"
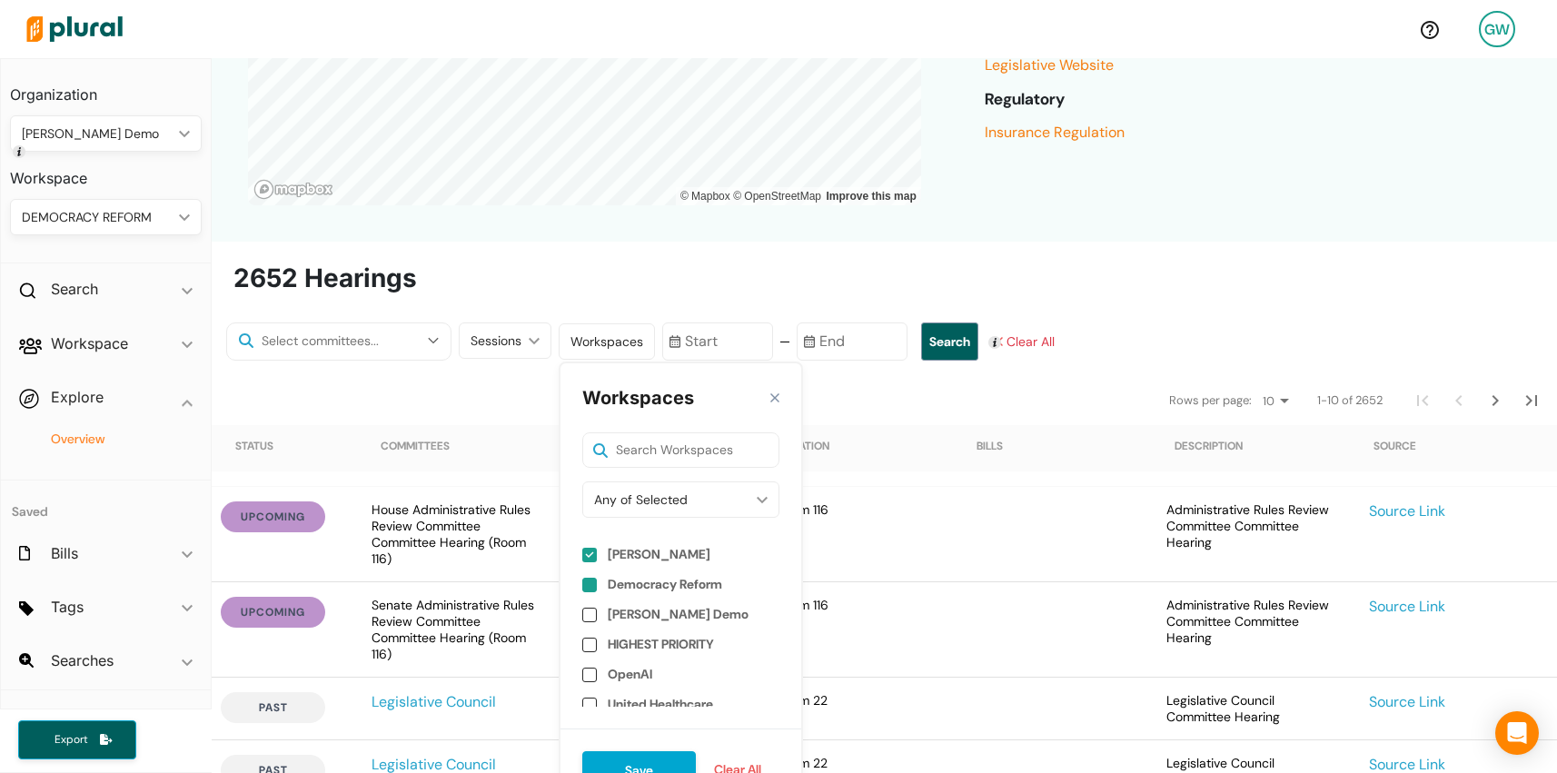
click at [659, 584] on label "Democracy Reform" at bounding box center [665, 584] width 114 height 15
checkbox input "true"
click at [643, 552] on label "[PERSON_NAME]" at bounding box center [659, 554] width 103 height 15
click at [582, 585] on input "checkbox" at bounding box center [589, 585] width 15 height 15
click at [582, 557] on input "checkbox" at bounding box center [589, 555] width 15 height 15
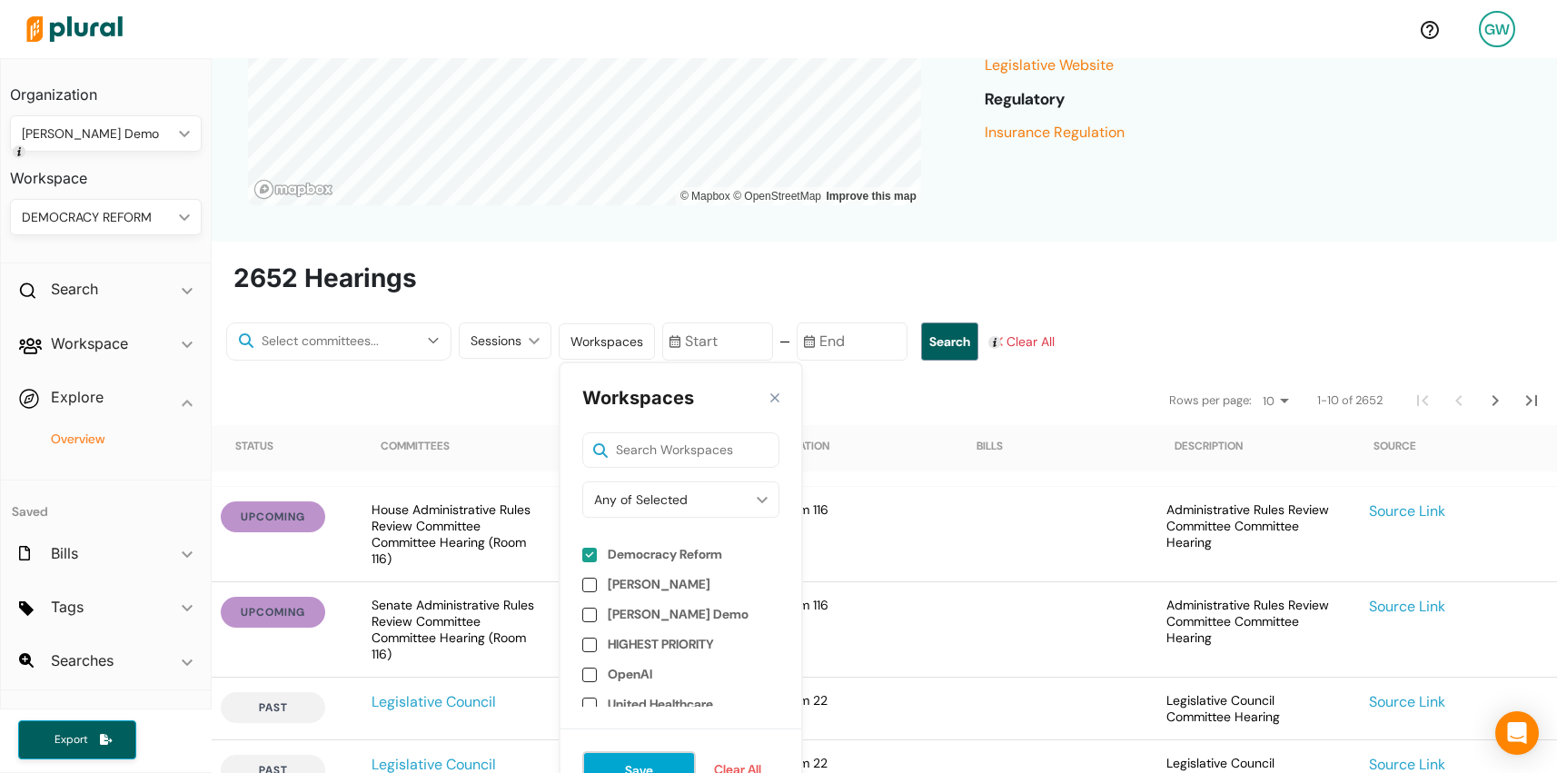
click at [623, 760] on button "Save" at bounding box center [639, 770] width 114 height 39
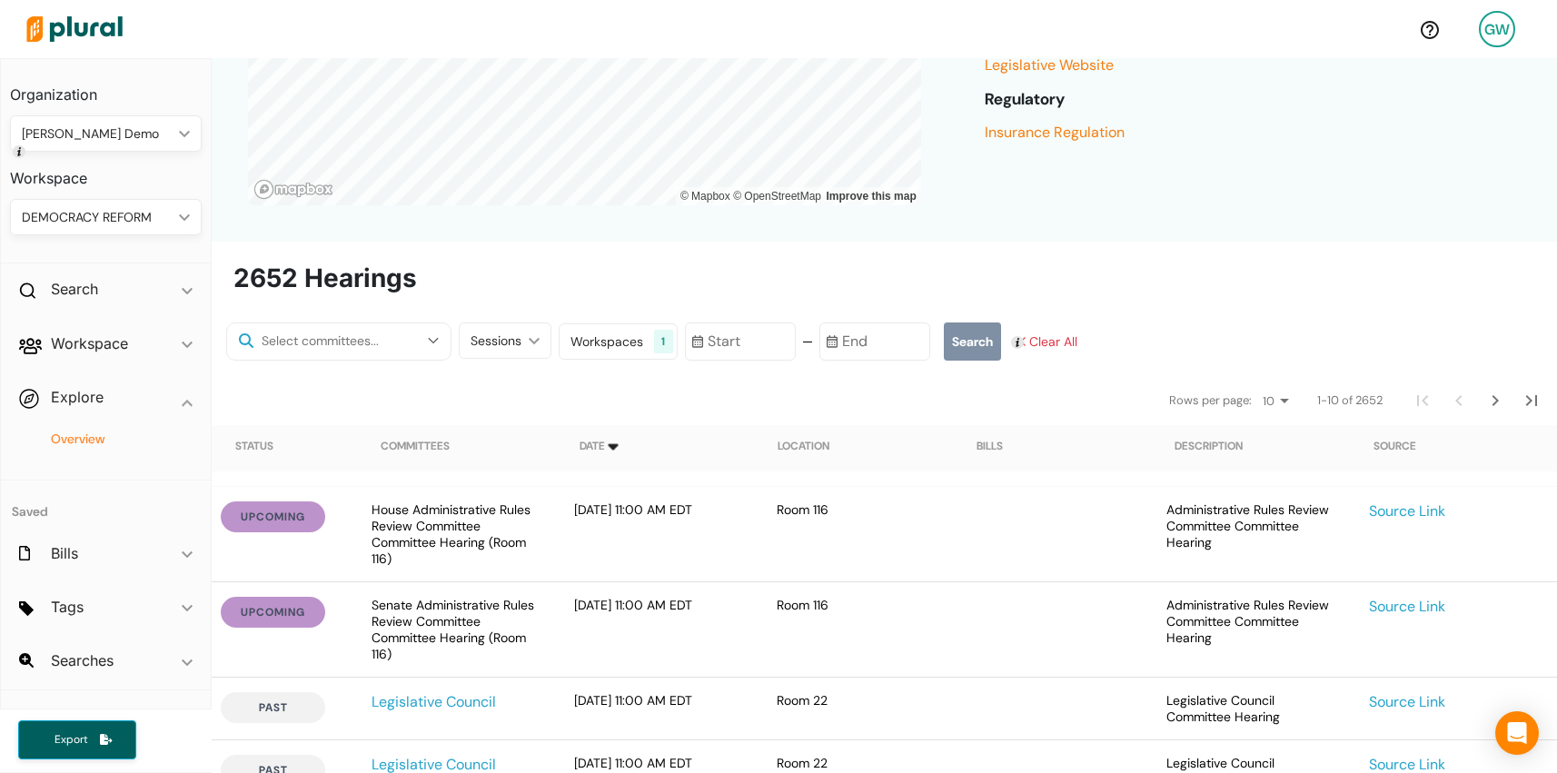
click at [962, 340] on button "Search" at bounding box center [972, 342] width 57 height 38
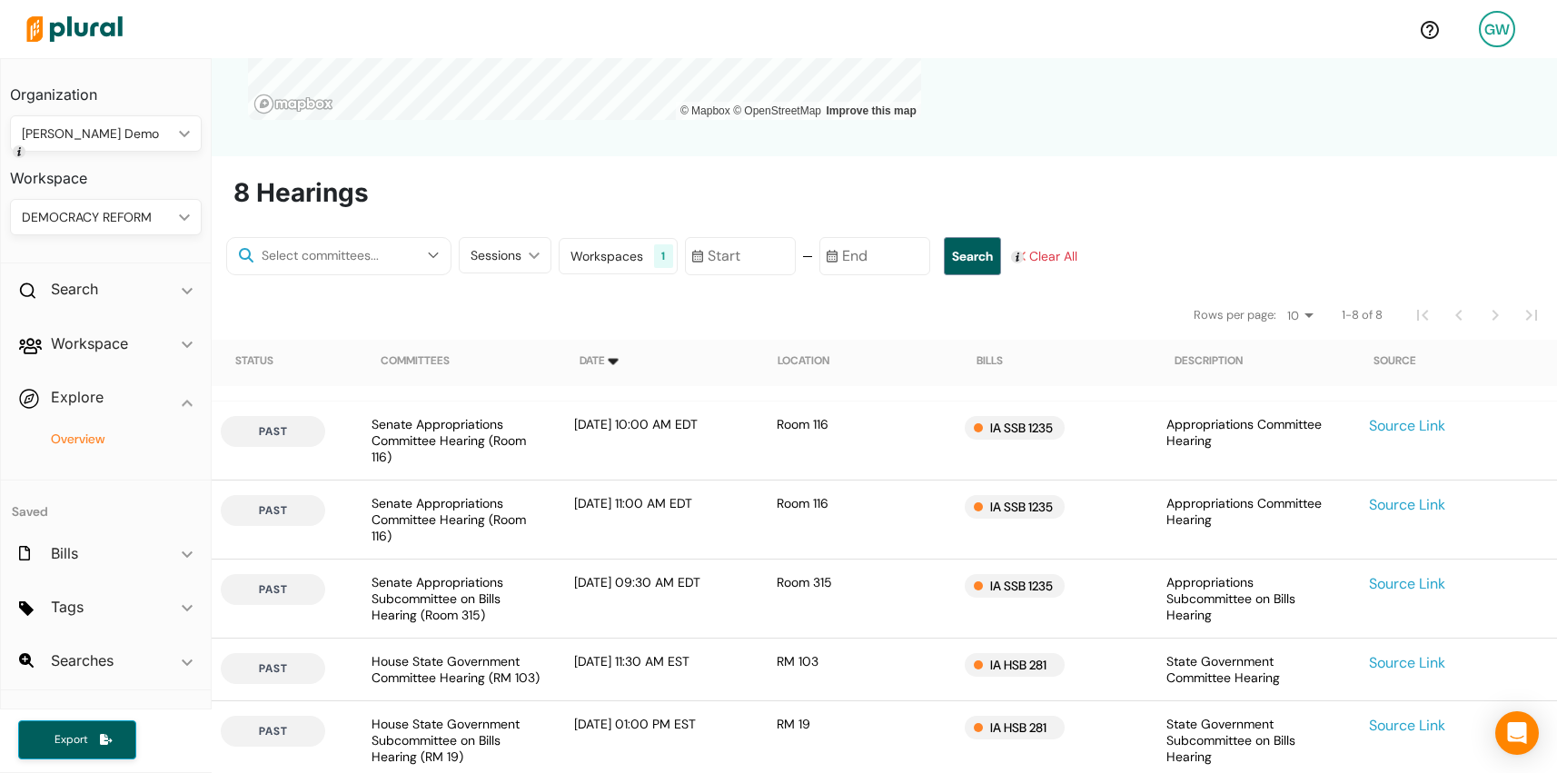
scroll to position [449, 0]
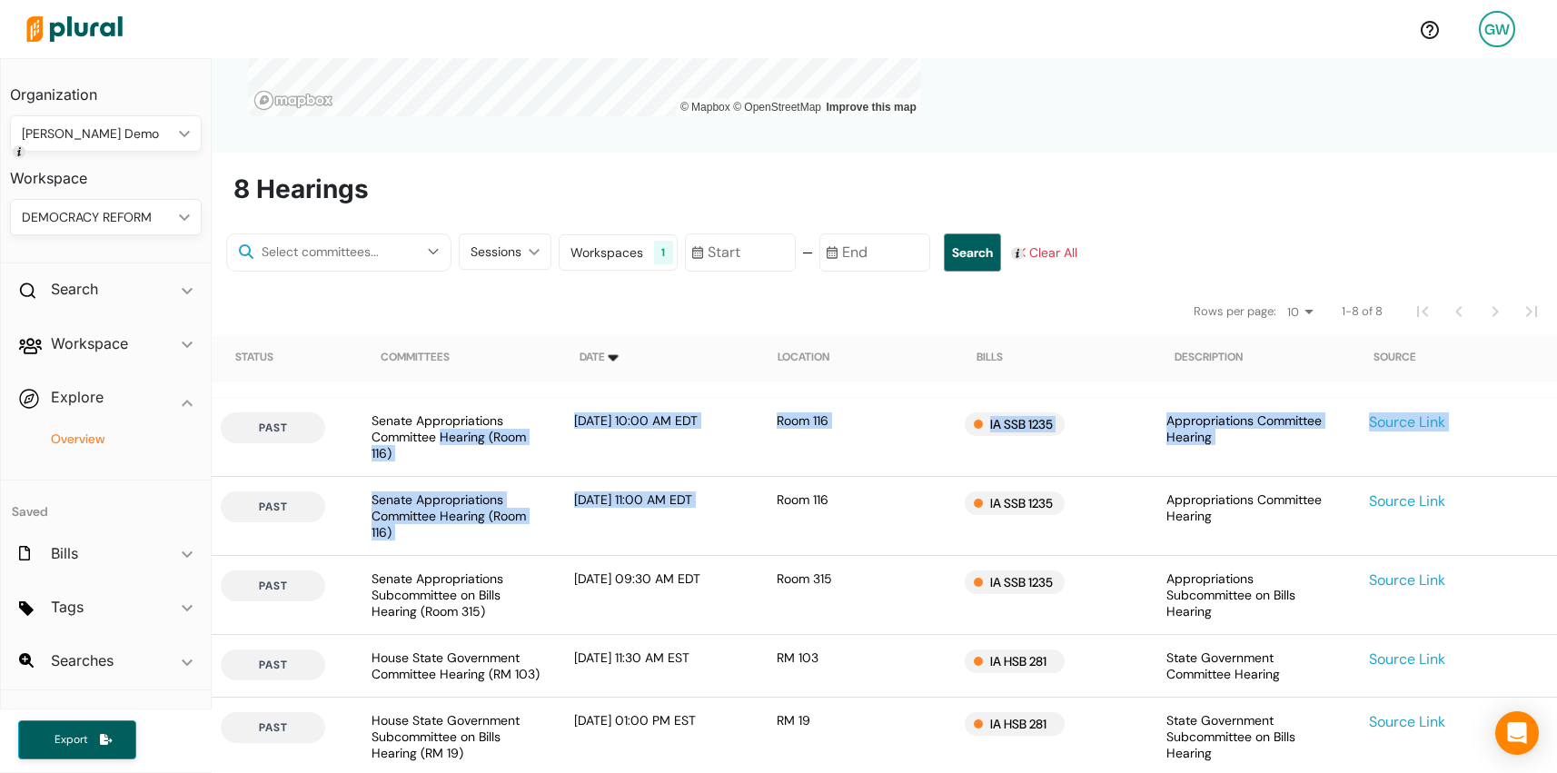
drag, startPoint x: 443, startPoint y: 440, endPoint x: 799, endPoint y: 485, distance: 359.0
click at [799, 485] on div "past Senate Appropriations Committee Hearing (Room 116) [DATE] 10:00 AM EDT Roo…" at bounding box center [885, 689] width 1346 height 583
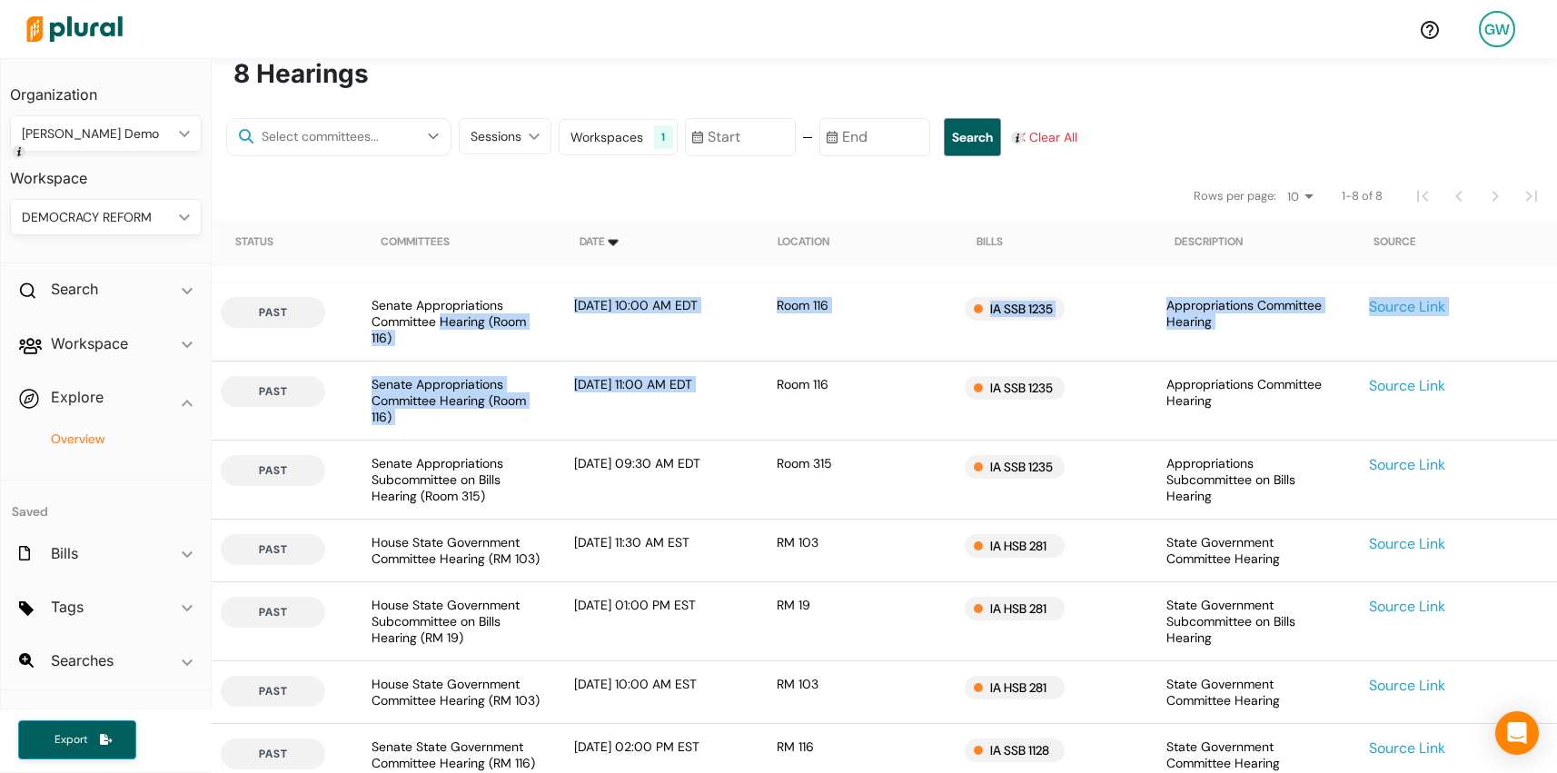
scroll to position [530, 0]
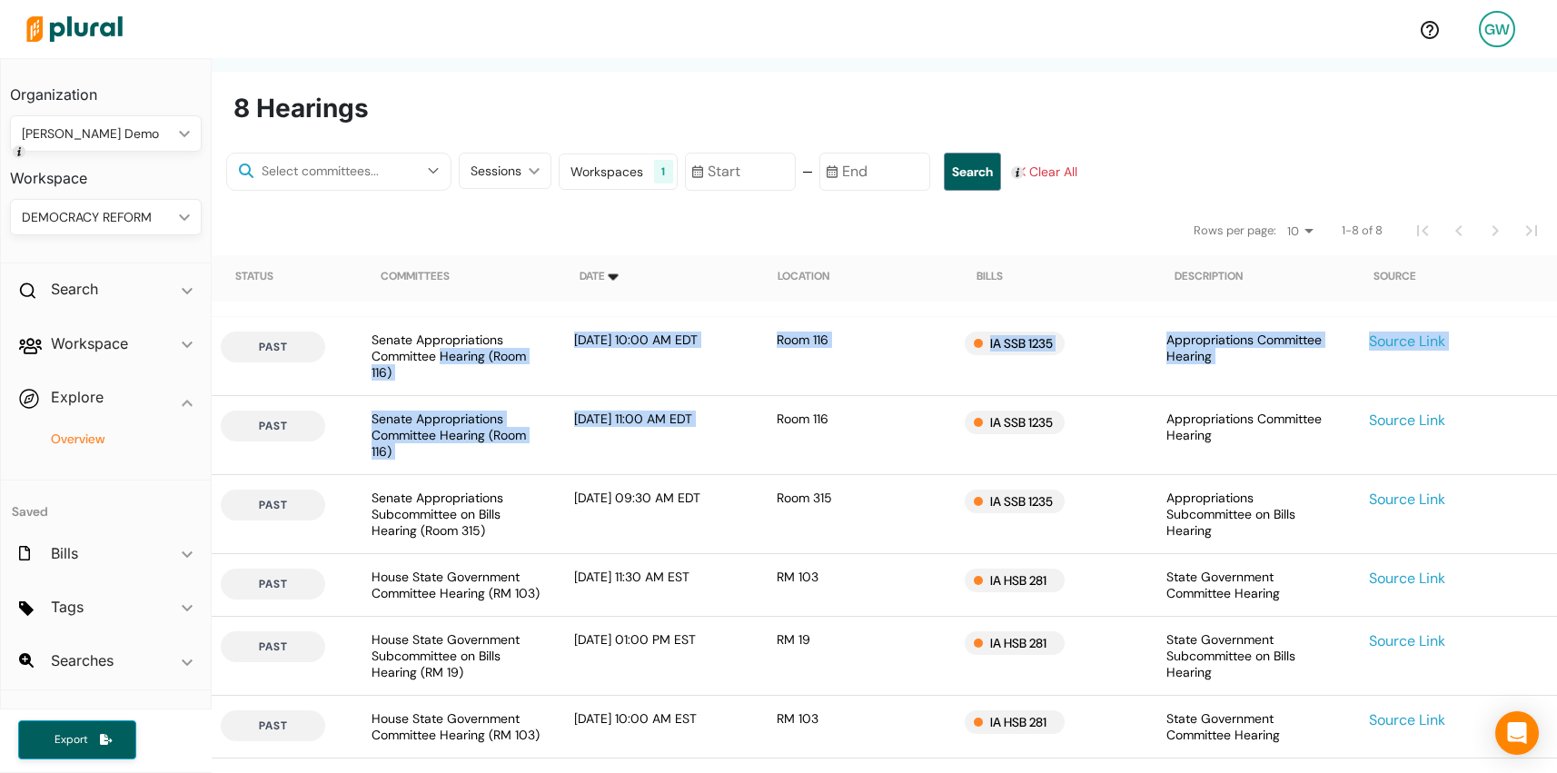
click at [596, 174] on div "Workspaces" at bounding box center [607, 172] width 73 height 19
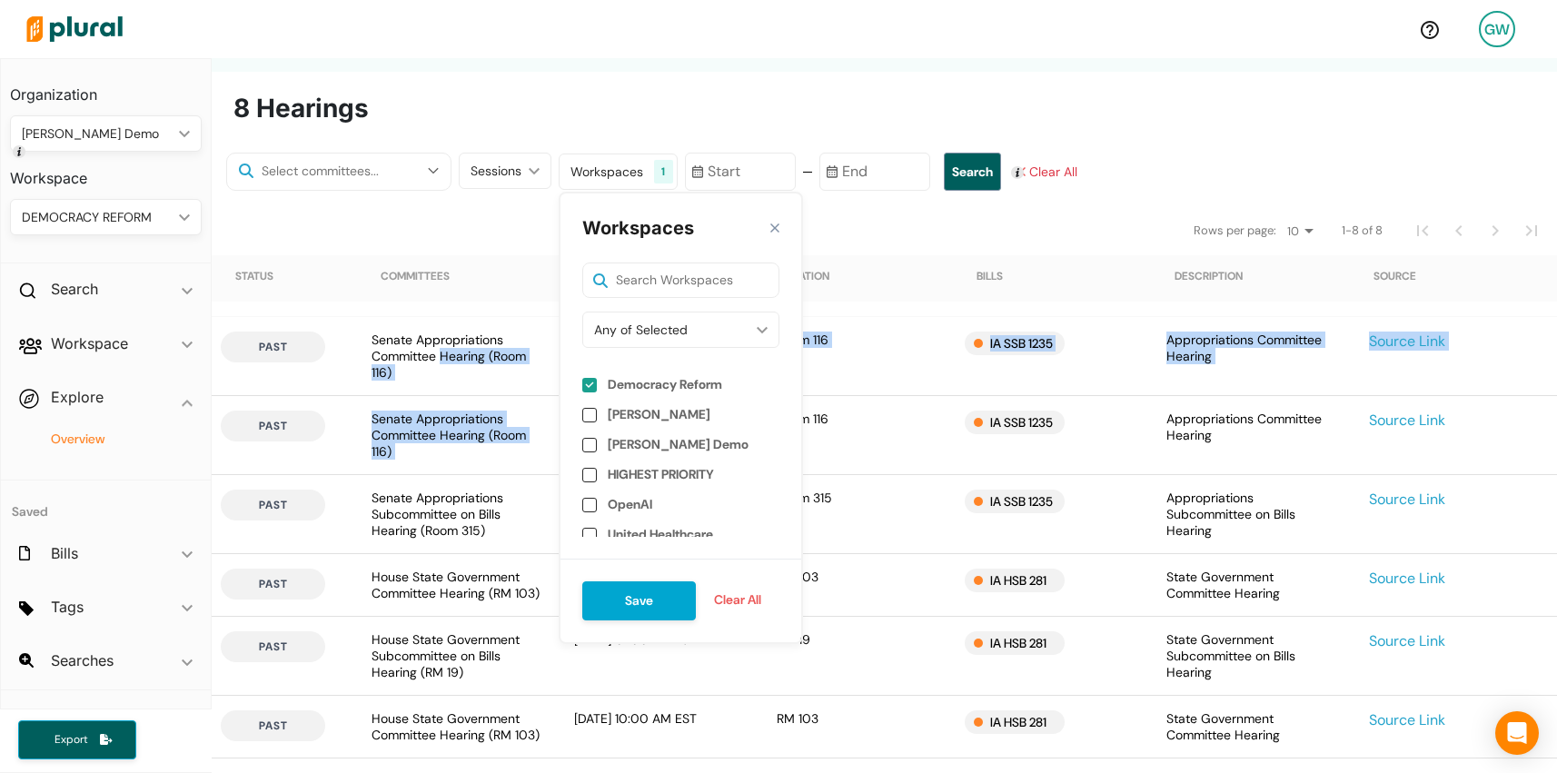
click at [582, 382] on input "checkbox" at bounding box center [589, 385] width 15 height 15
click at [639, 595] on button "Save" at bounding box center [639, 600] width 114 height 39
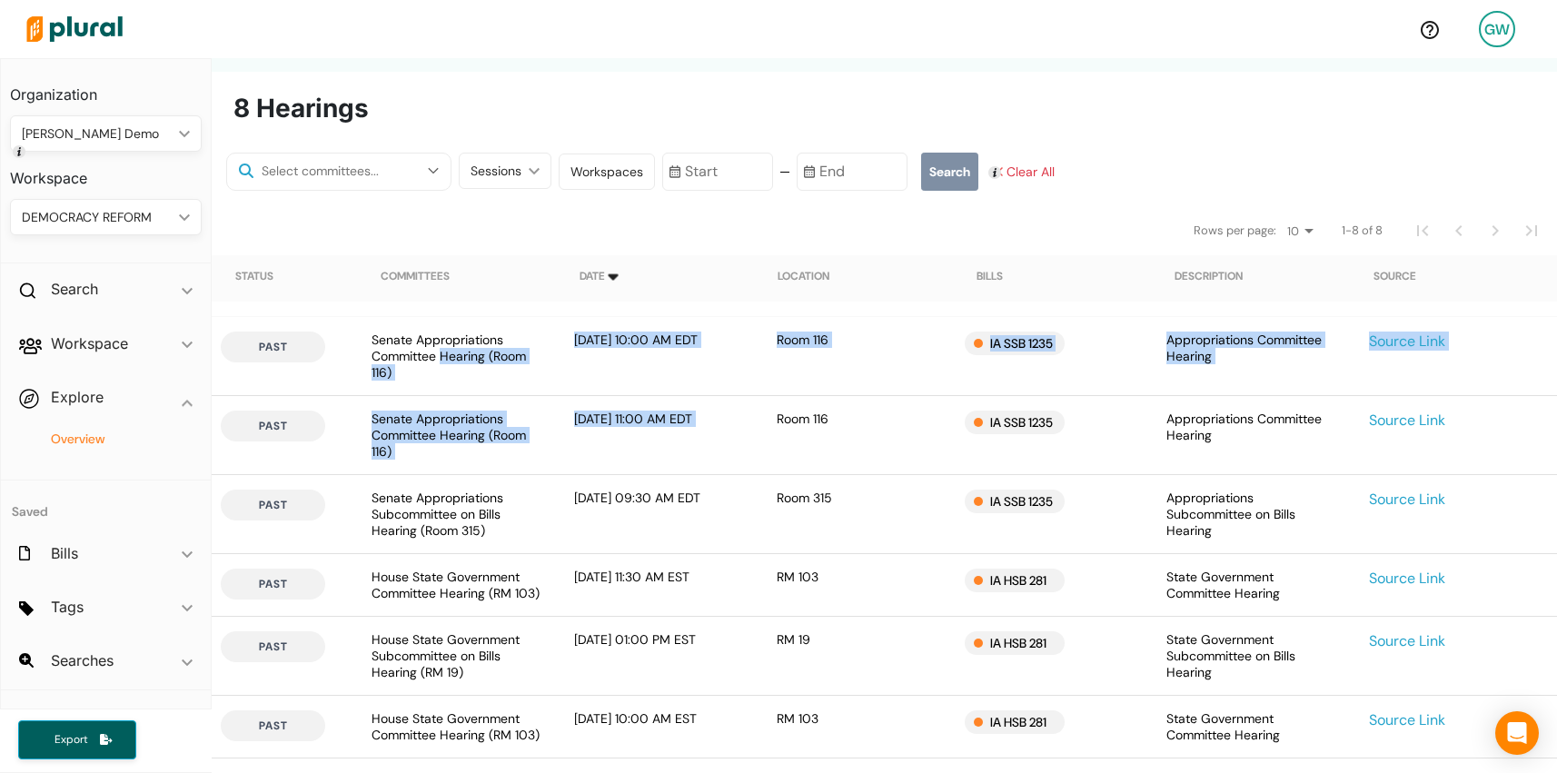
click at [925, 164] on button "Search" at bounding box center [949, 172] width 57 height 38
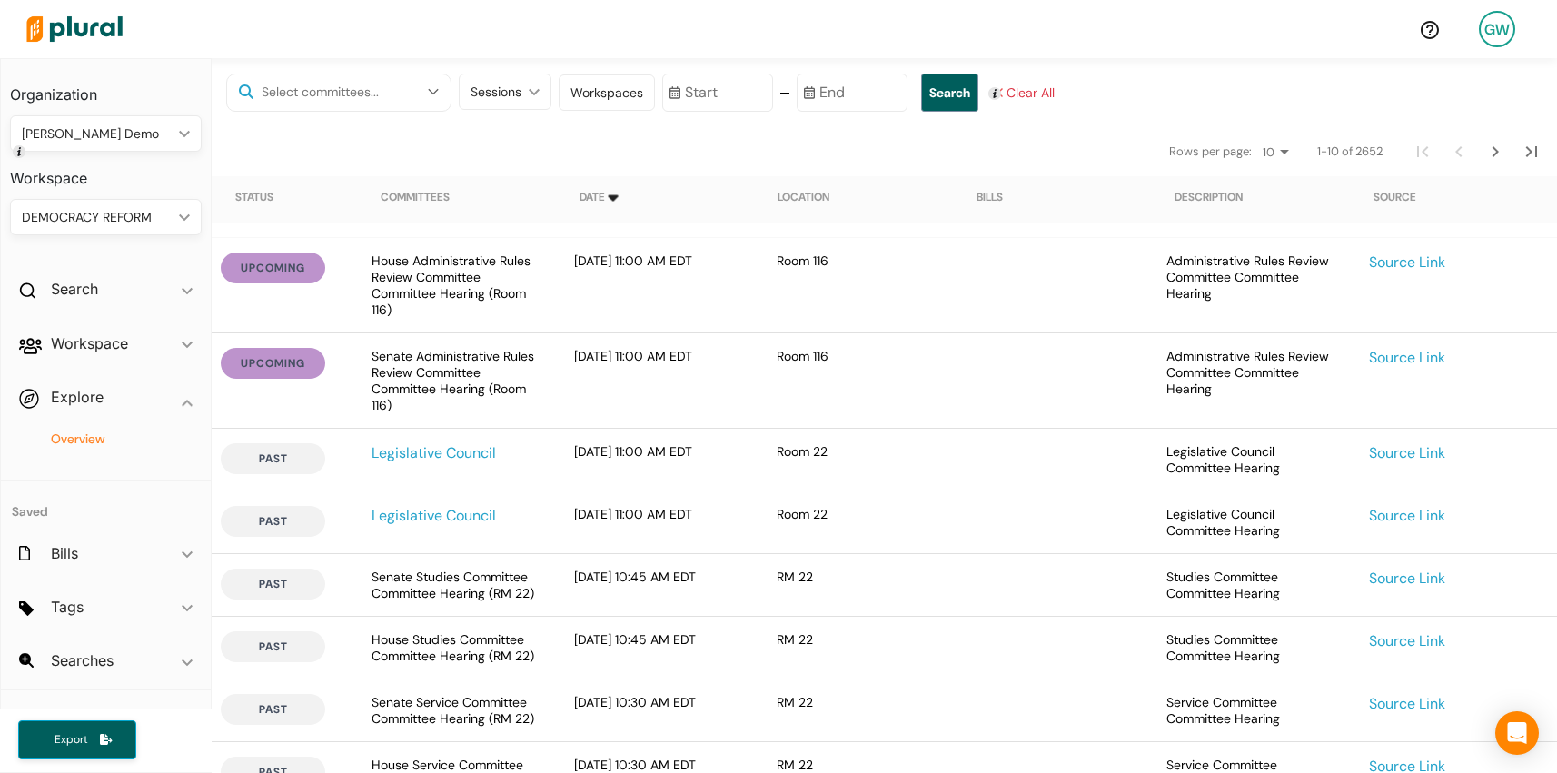
scroll to position [606, 0]
click at [1498, 154] on icon "Next Page" at bounding box center [1496, 155] width 22 height 22
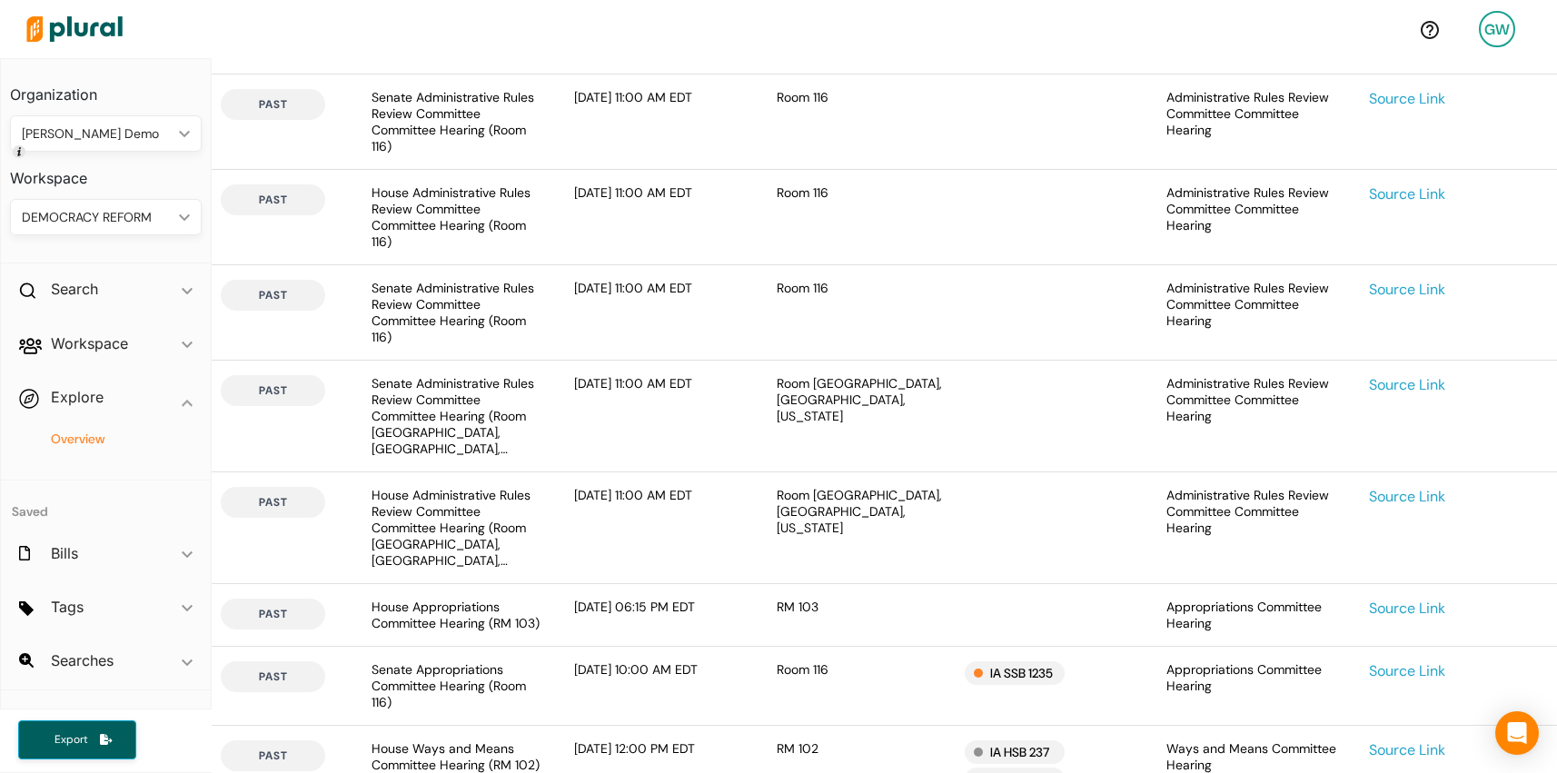
scroll to position [1087, 0]
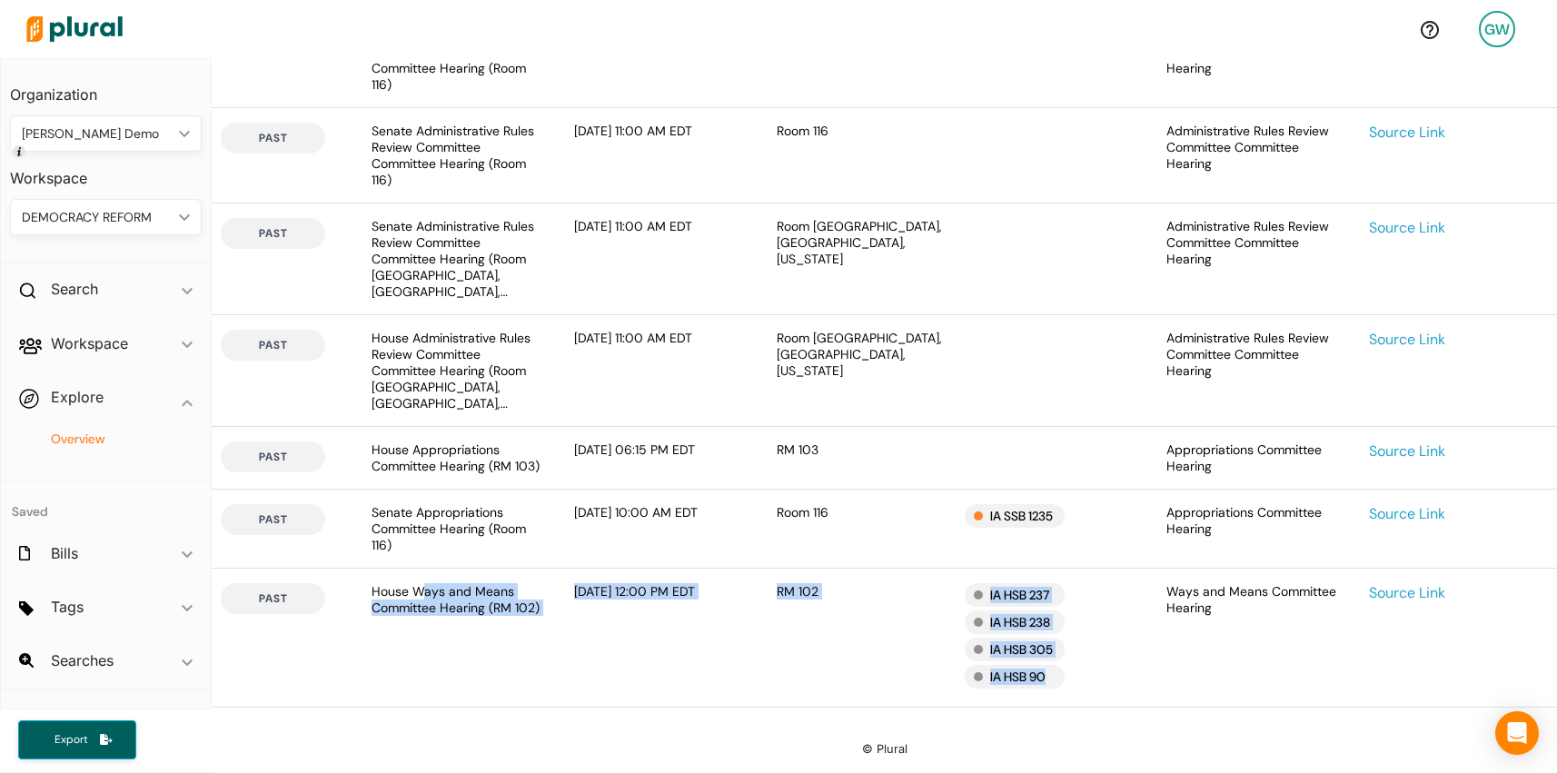
drag, startPoint x: 423, startPoint y: 594, endPoint x: 1109, endPoint y: 684, distance: 691.8
click at [1109, 684] on div "past House Ways and Means Committee Hearing (RM 102) [DATE] 12:00 PM EDT RM 102…" at bounding box center [885, 638] width 1346 height 138
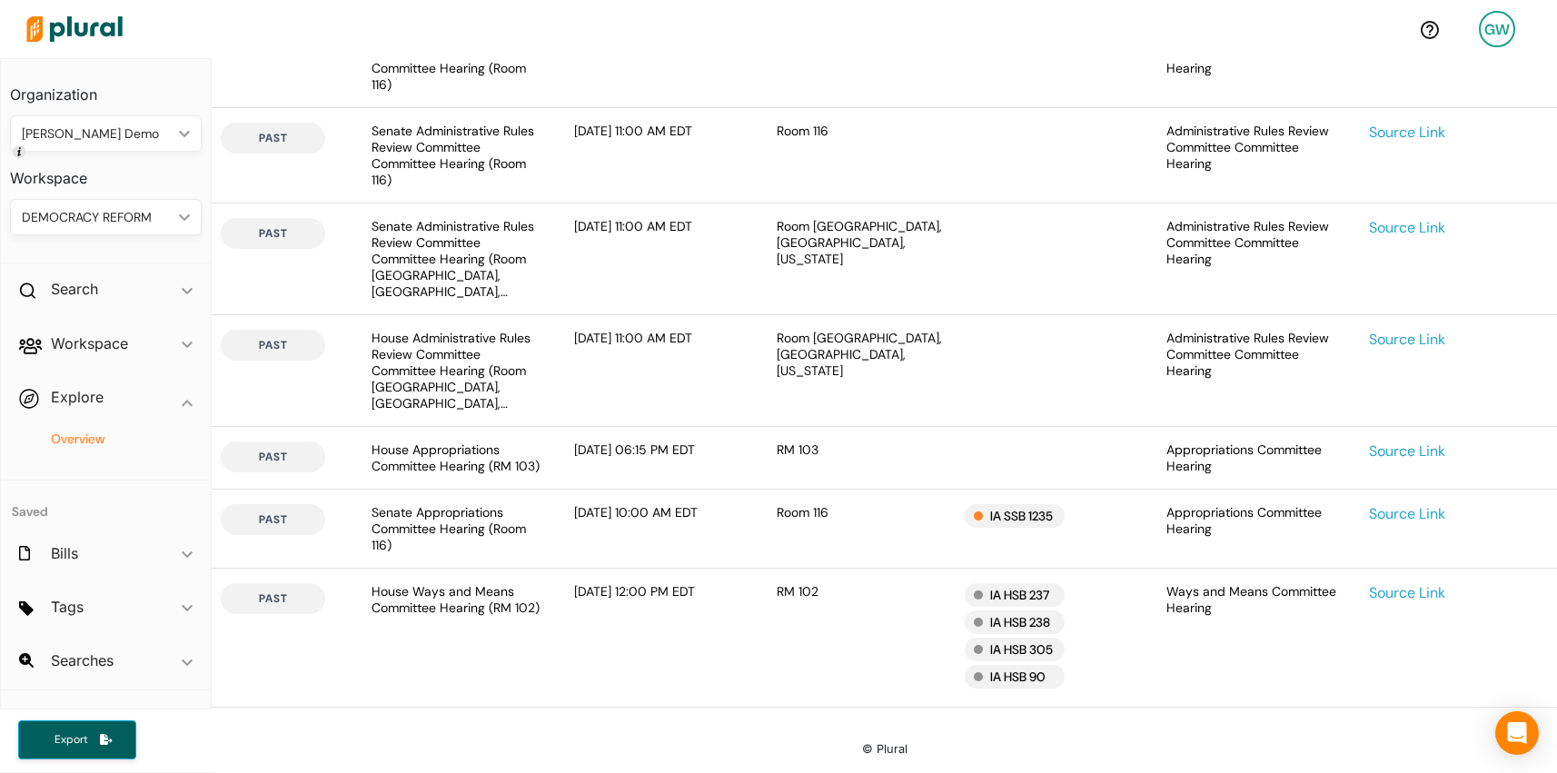
click at [699, 596] on div "[DATE] 12:00 PM EDT" at bounding box center [661, 637] width 203 height 109
drag, startPoint x: 527, startPoint y: 590, endPoint x: 718, endPoint y: 611, distance: 192.0
click at [718, 611] on div "past House Ways and Means Committee Hearing (RM 102) [DATE] 12:00 PM EDT RM 102…" at bounding box center [885, 638] width 1346 height 138
click at [718, 611] on div "[DATE] 12:00 PM EDT" at bounding box center [661, 637] width 203 height 109
click at [1021, 601] on div "IA HSB 237" at bounding box center [1015, 595] width 100 height 24
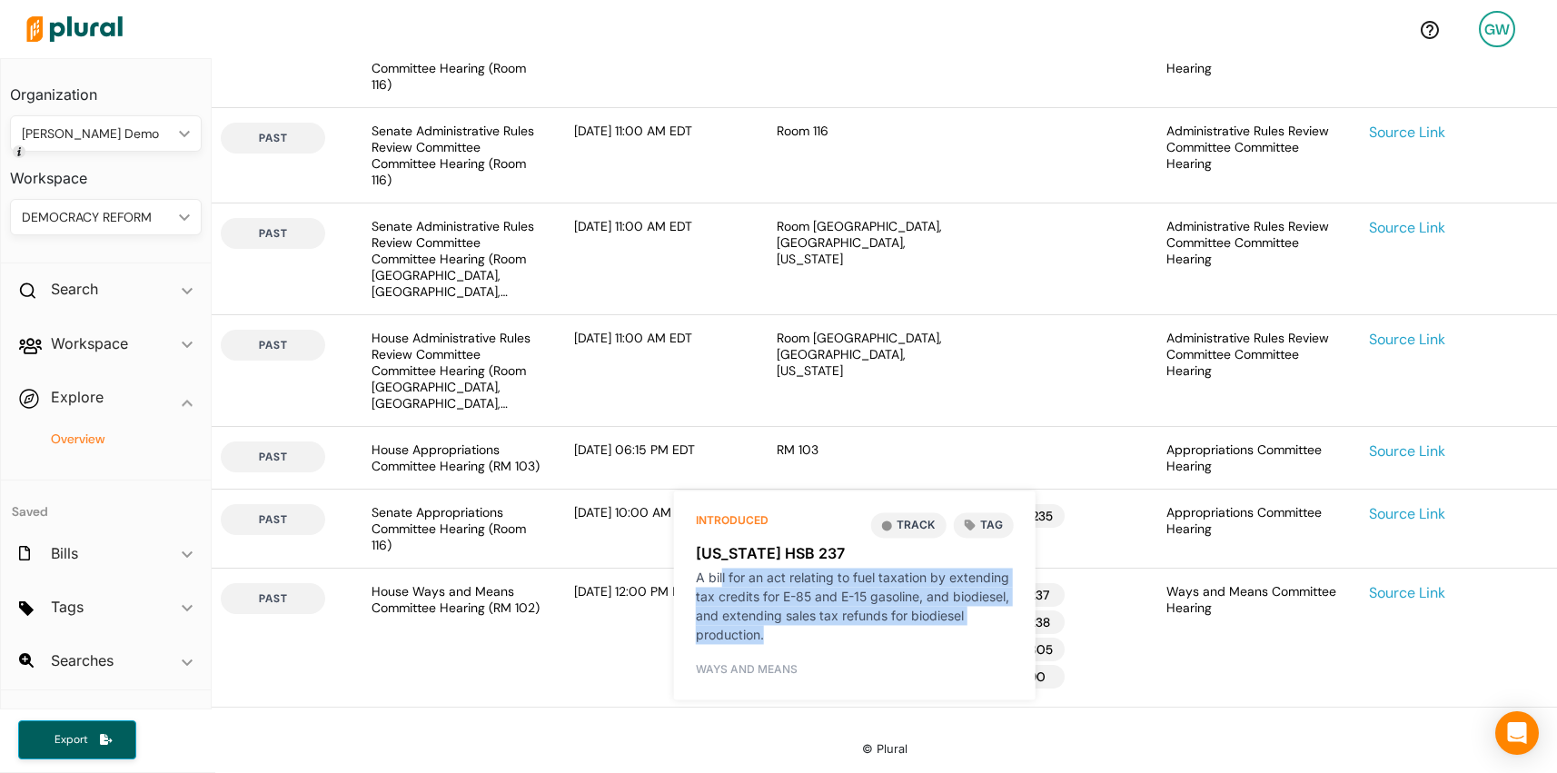
drag, startPoint x: 722, startPoint y: 569, endPoint x: 803, endPoint y: 631, distance: 102.3
click at [803, 631] on div "A bill for an act relating to fuel taxation by extending tax credits for E-85 a…" at bounding box center [855, 606] width 318 height 76
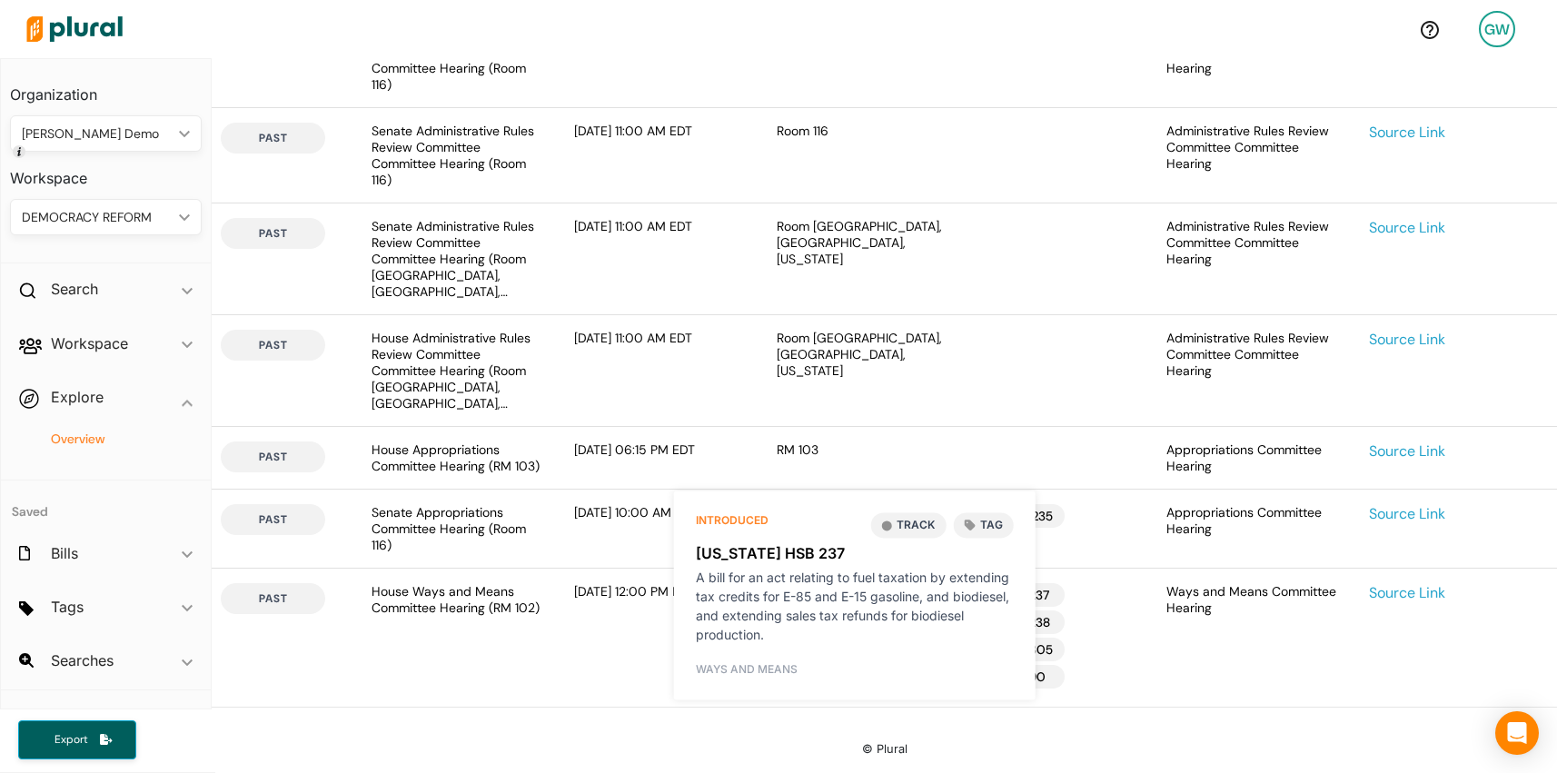
click at [803, 631] on div "A bill for an act relating to fuel taxation by extending tax credits for E-85 a…" at bounding box center [855, 606] width 318 height 76
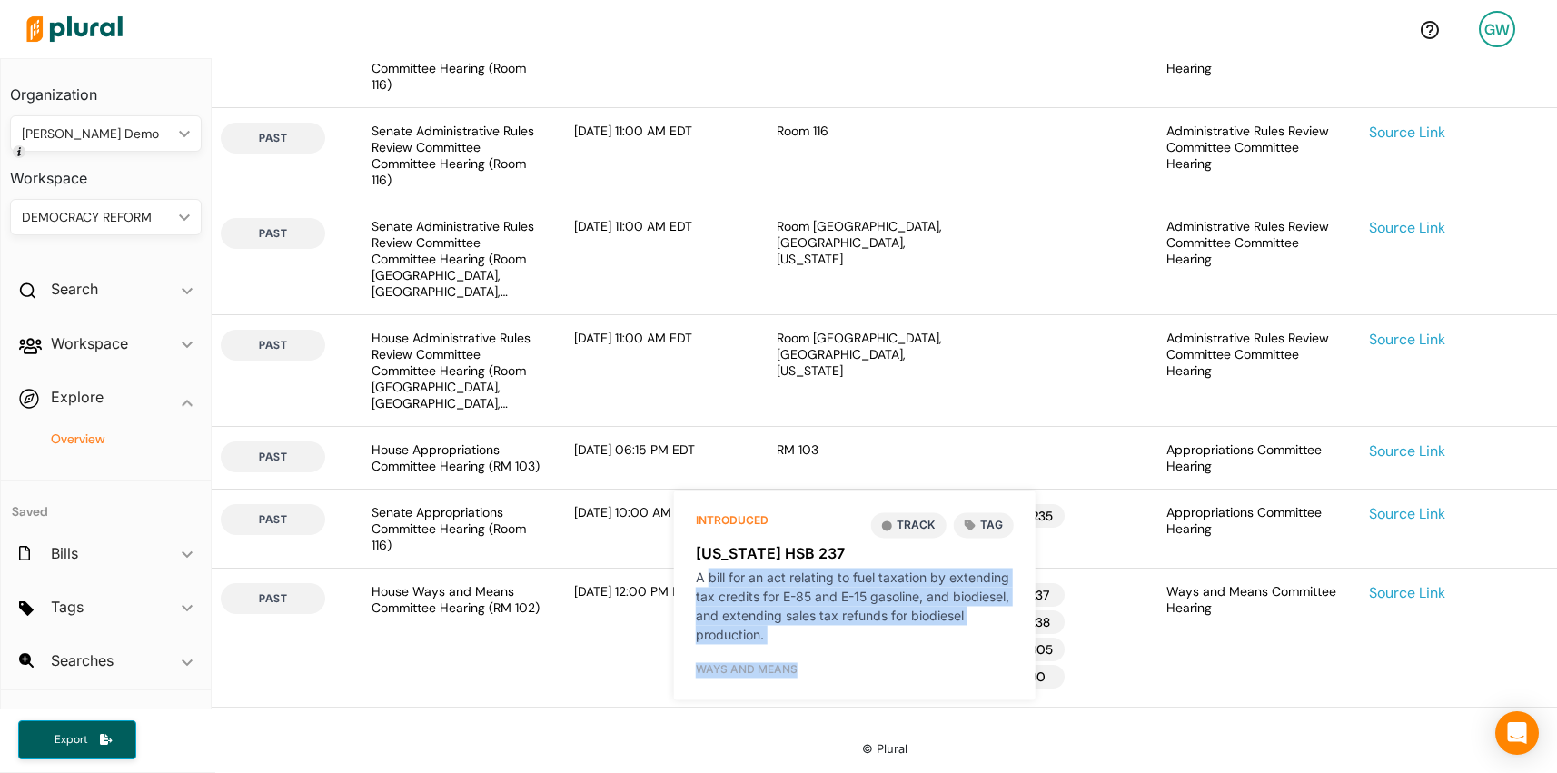
drag, startPoint x: 711, startPoint y: 578, endPoint x: 819, endPoint y: 665, distance: 138.9
click at [819, 665] on div "Introduced Track tag [US_STATE] HSB 237 A bill for an act relating to fuel taxa…" at bounding box center [855, 594] width 318 height 165
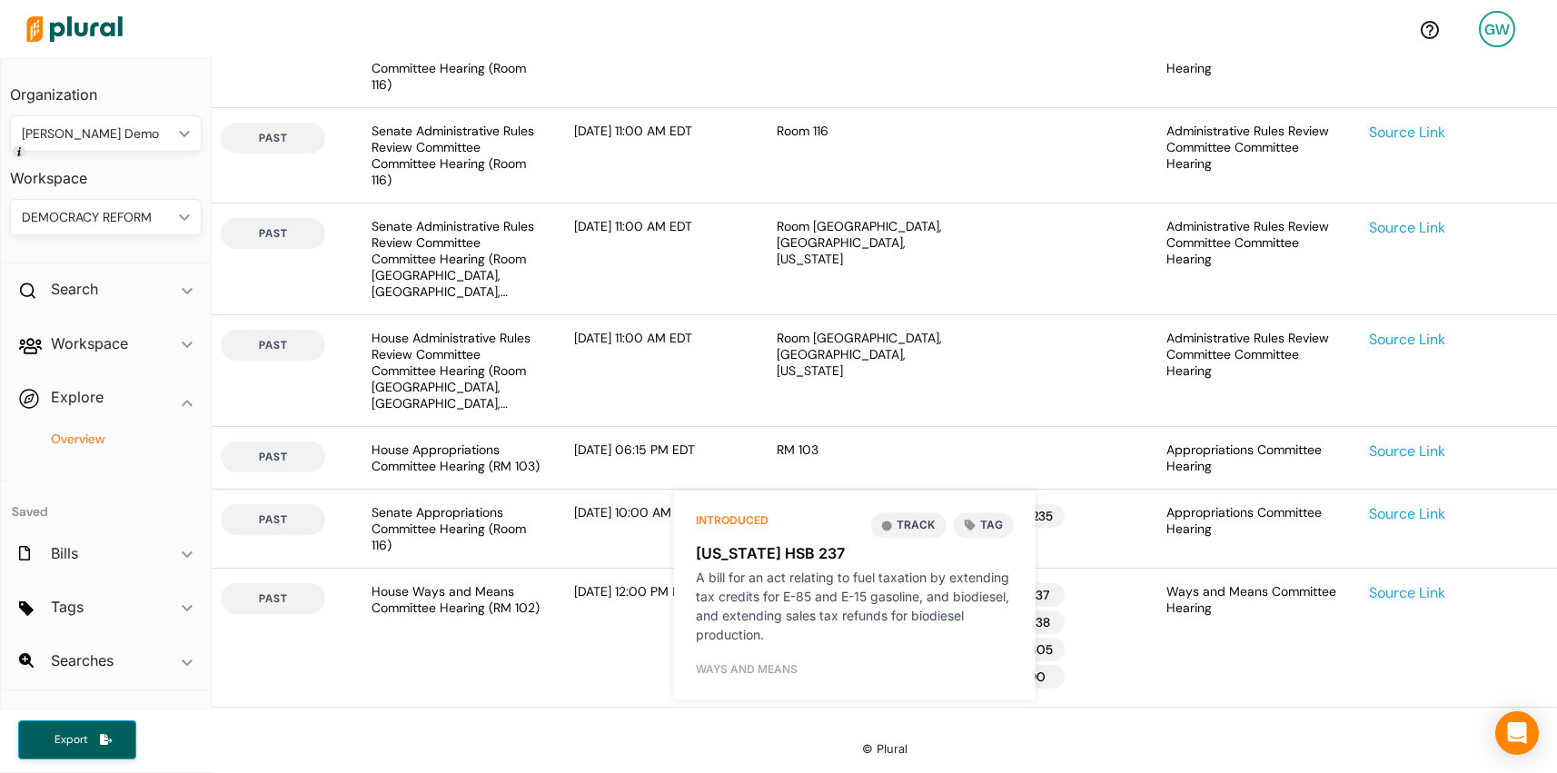
click at [778, 616] on div "A bill for an act relating to fuel taxation by extending tax credits for E-85 a…" at bounding box center [855, 606] width 318 height 76
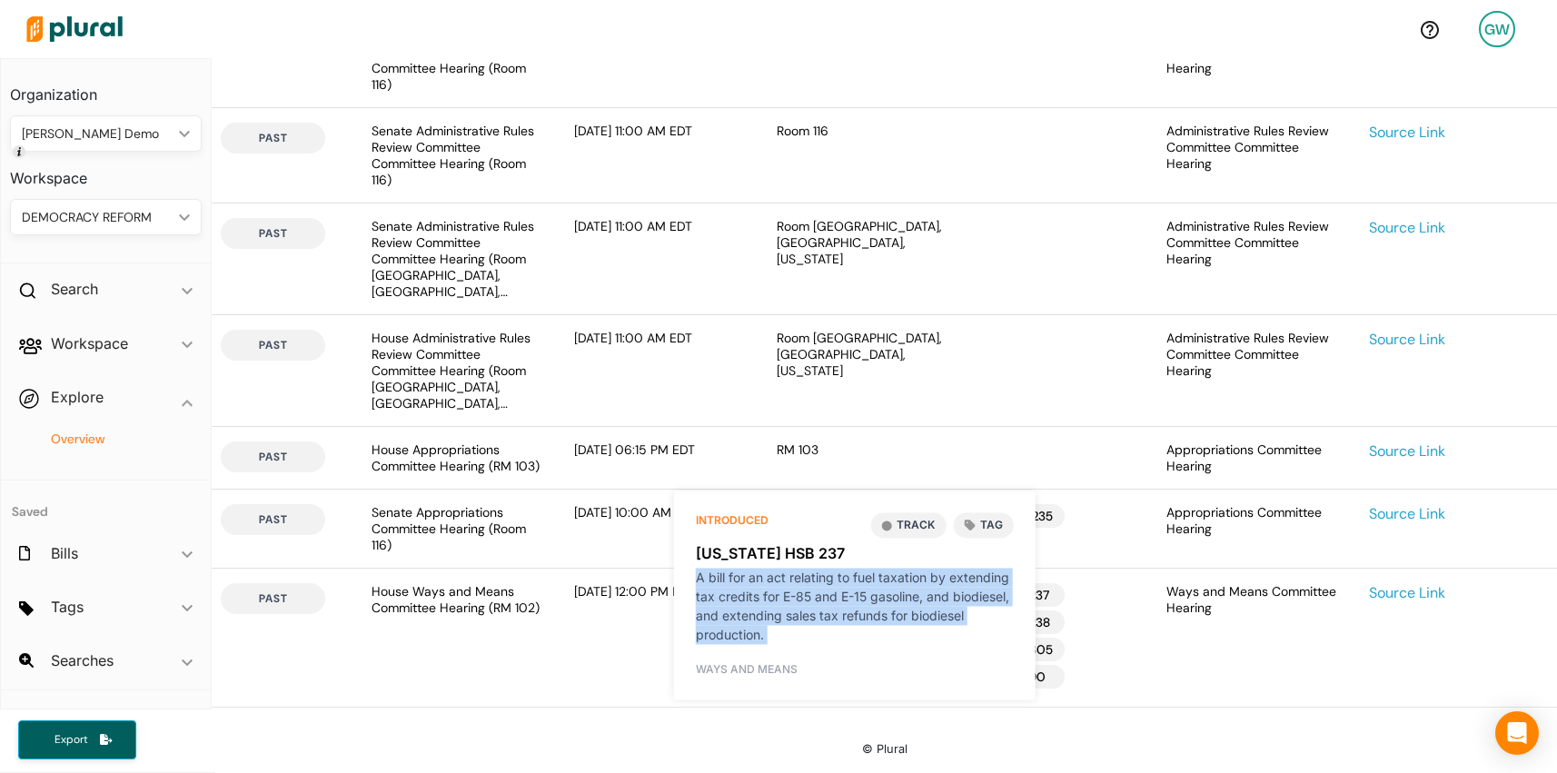
click at [778, 616] on div "A bill for an act relating to fuel taxation by extending tax credits for E-85 a…" at bounding box center [855, 606] width 318 height 76
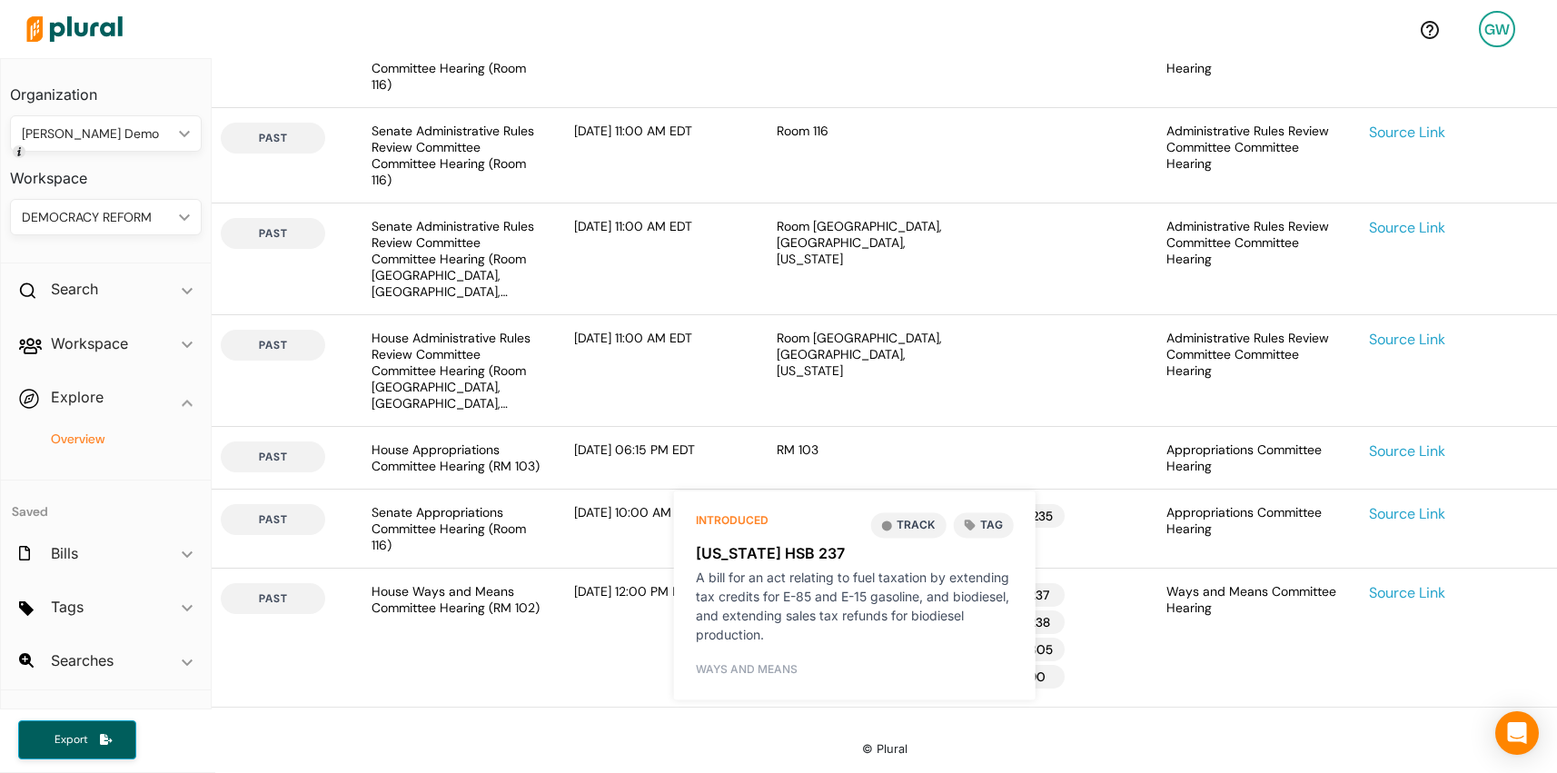
click at [756, 615] on div "A bill for an act relating to fuel taxation by extending tax credits for E-85 a…" at bounding box center [855, 606] width 318 height 76
drag, startPoint x: 739, startPoint y: 594, endPoint x: 793, endPoint y: 621, distance: 60.9
click at [793, 621] on div "A bill for an act relating to fuel taxation by extending tax credits for E-85 a…" at bounding box center [855, 606] width 318 height 76
click at [574, 602] on div "[DATE] 12:00 PM EDT" at bounding box center [661, 637] width 203 height 109
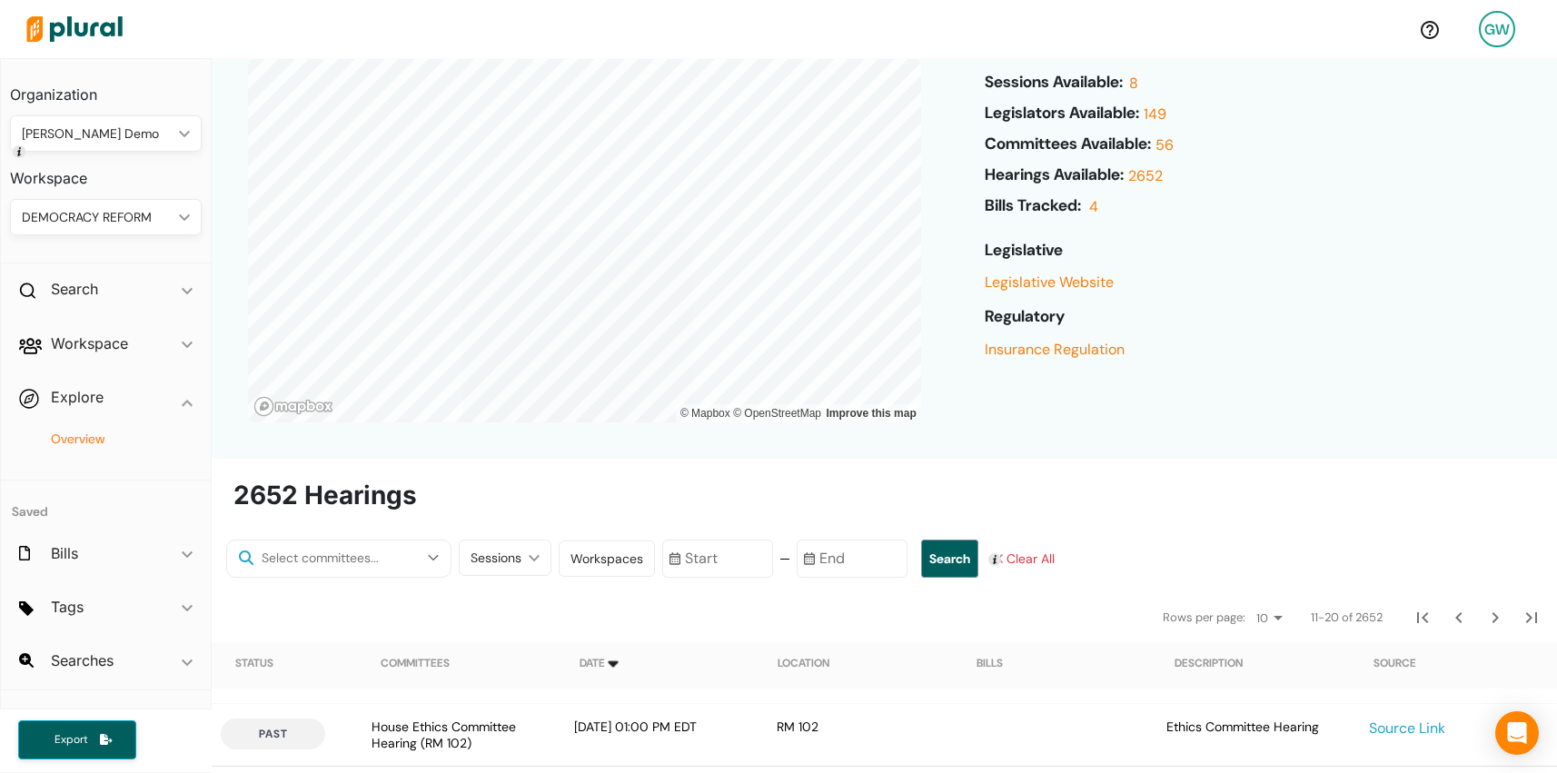
scroll to position [0, 0]
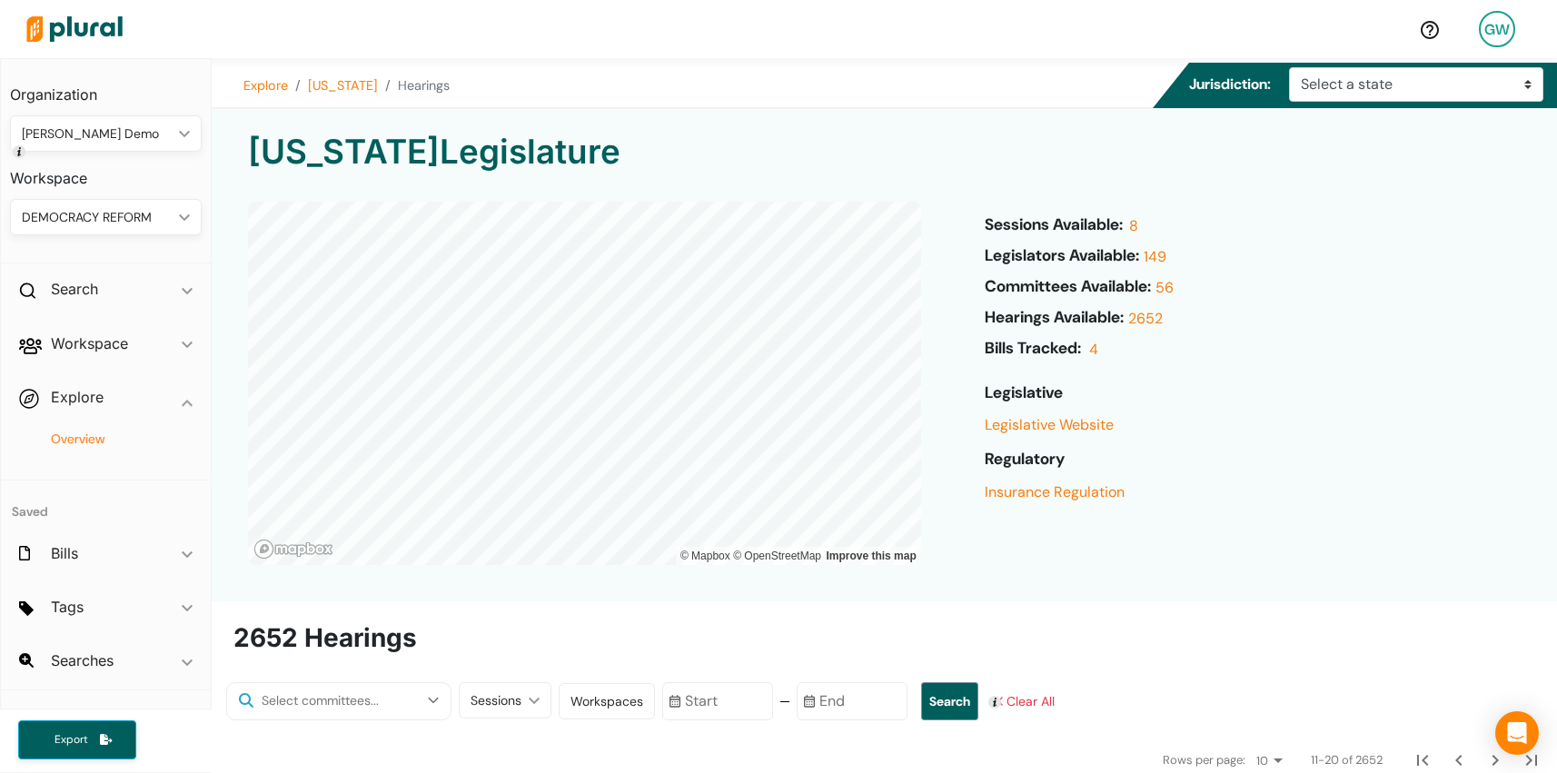
click at [1174, 572] on div "Sessions Available: 8 Legislators Available: 149 Committees Available: 56 Heari…" at bounding box center [1047, 394] width 253 height 413
